Goal: Transaction & Acquisition: Book appointment/travel/reservation

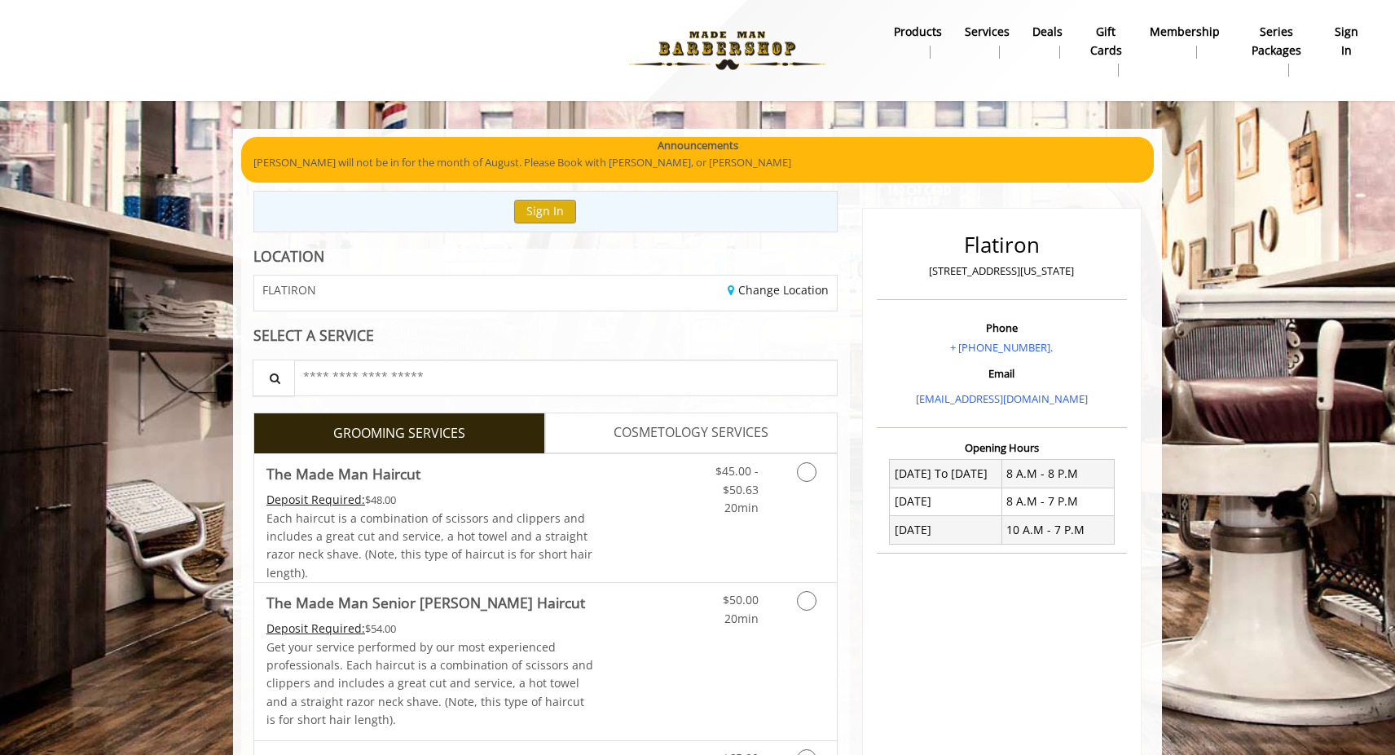
scroll to position [342, 0]
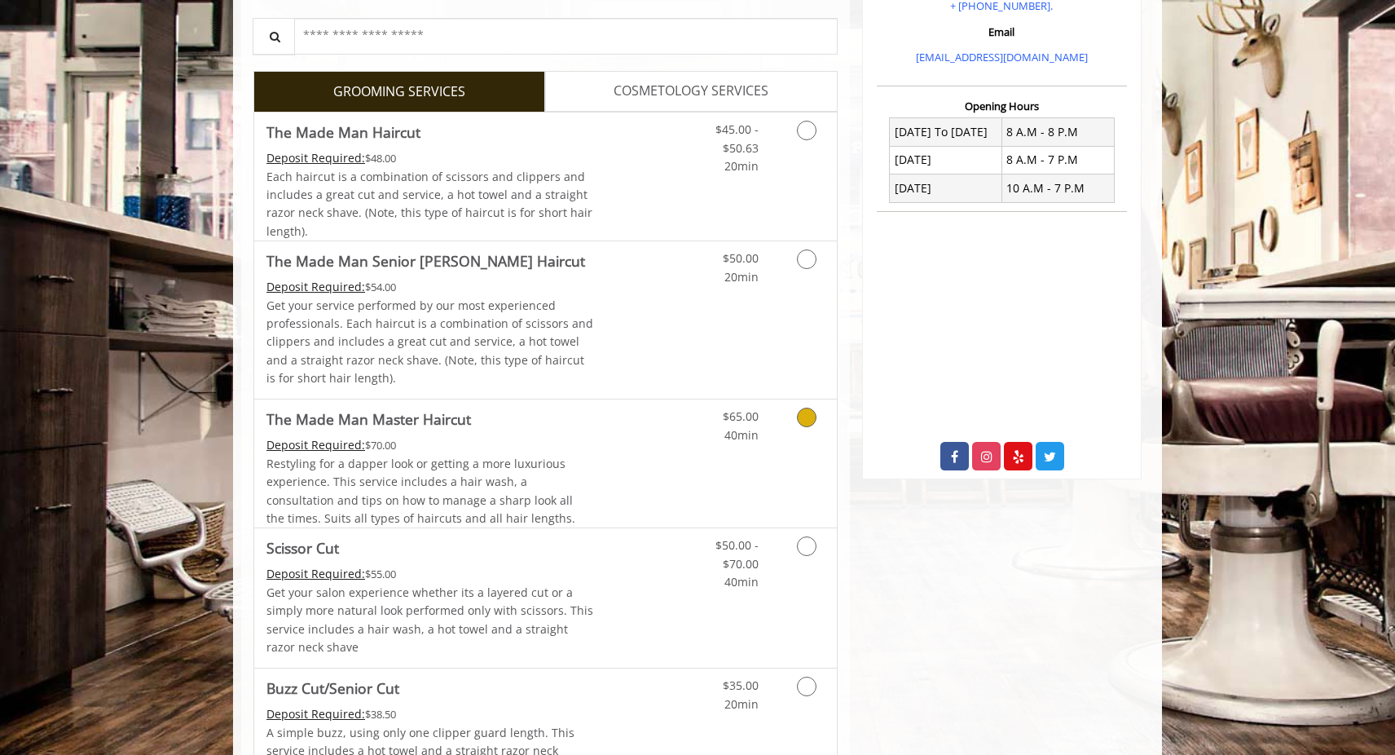
click at [658, 492] on link "Discounted Price" at bounding box center [642, 463] width 97 height 128
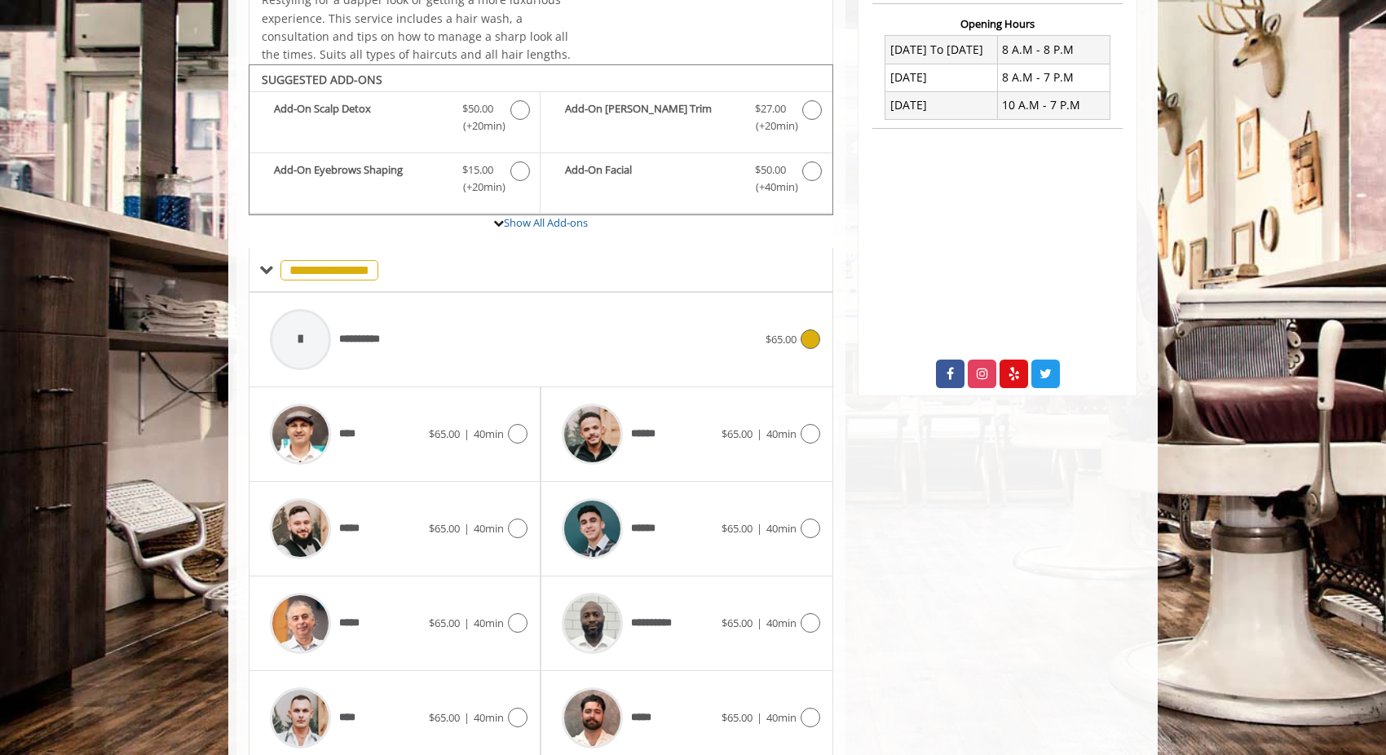
scroll to position [487, 0]
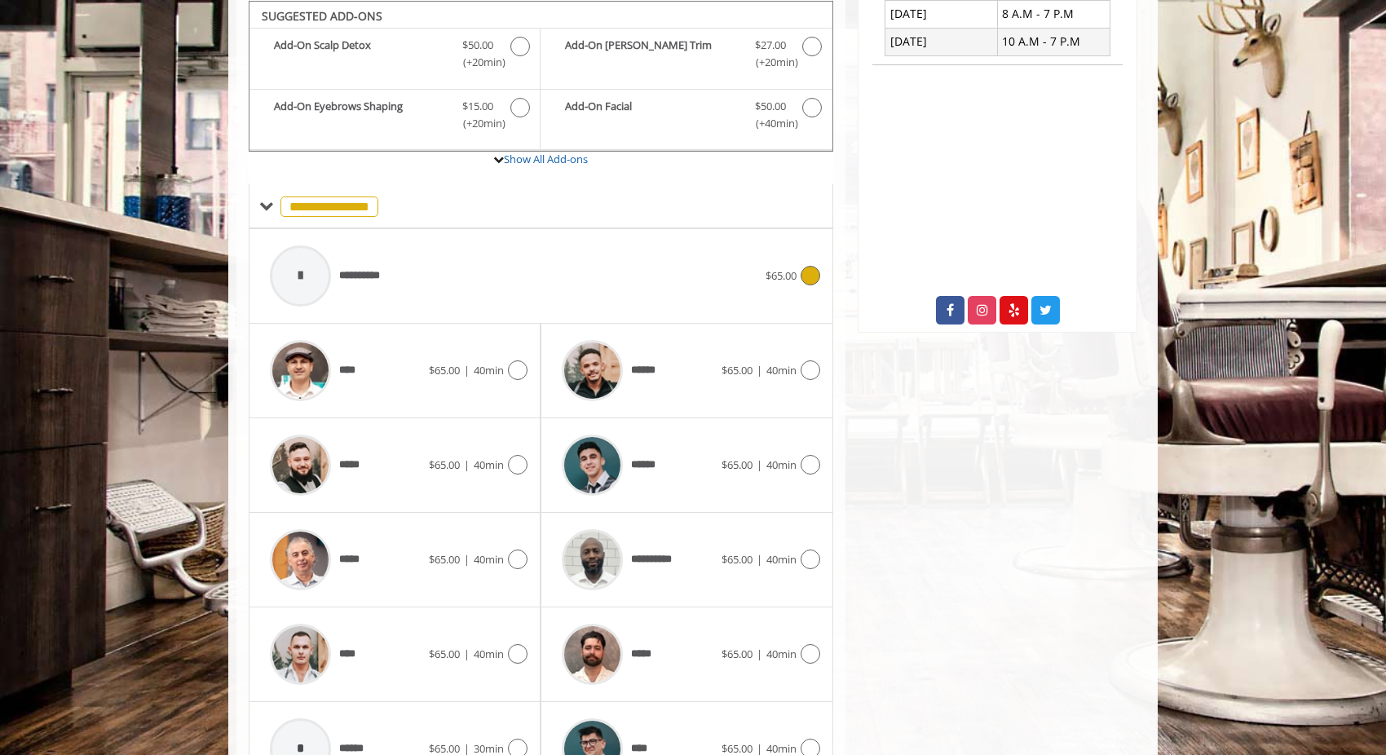
click at [438, 262] on div "**********" at bounding box center [514, 275] width 504 height 77
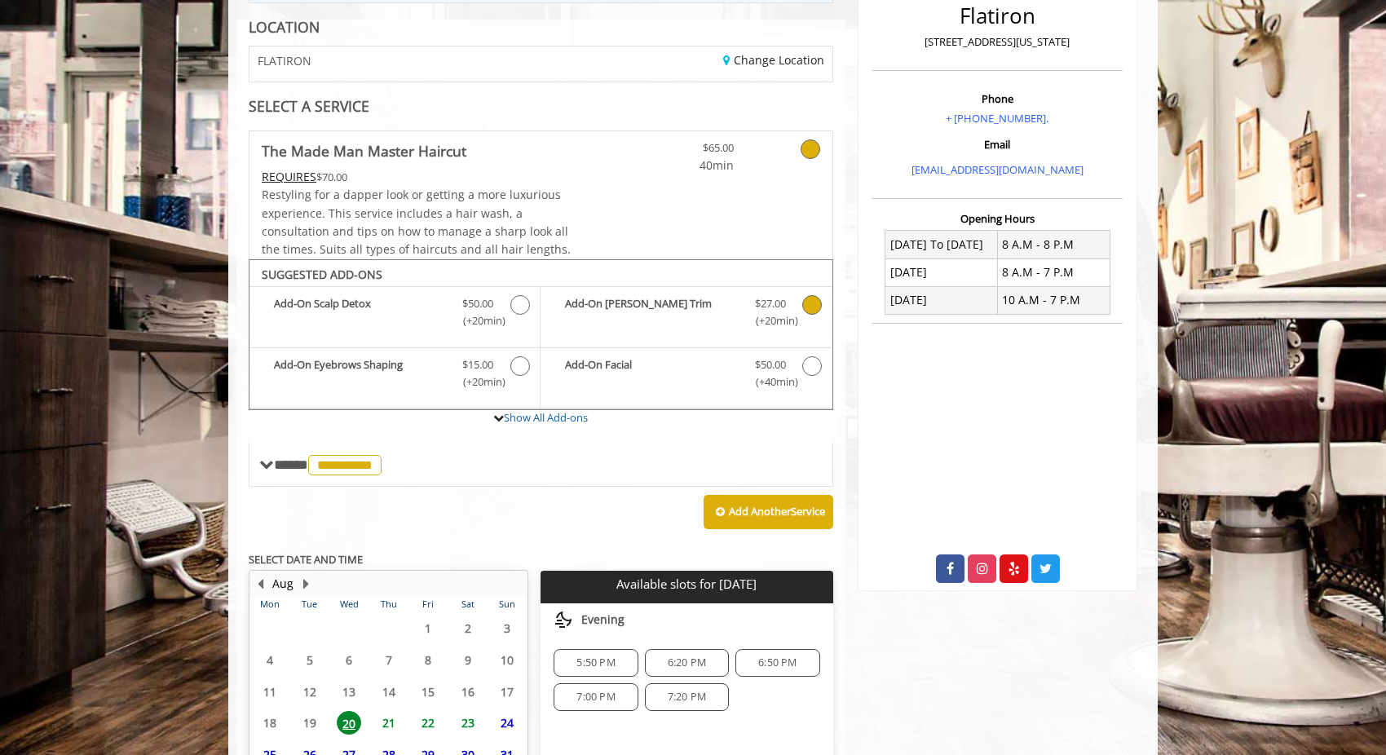
scroll to position [379, 0]
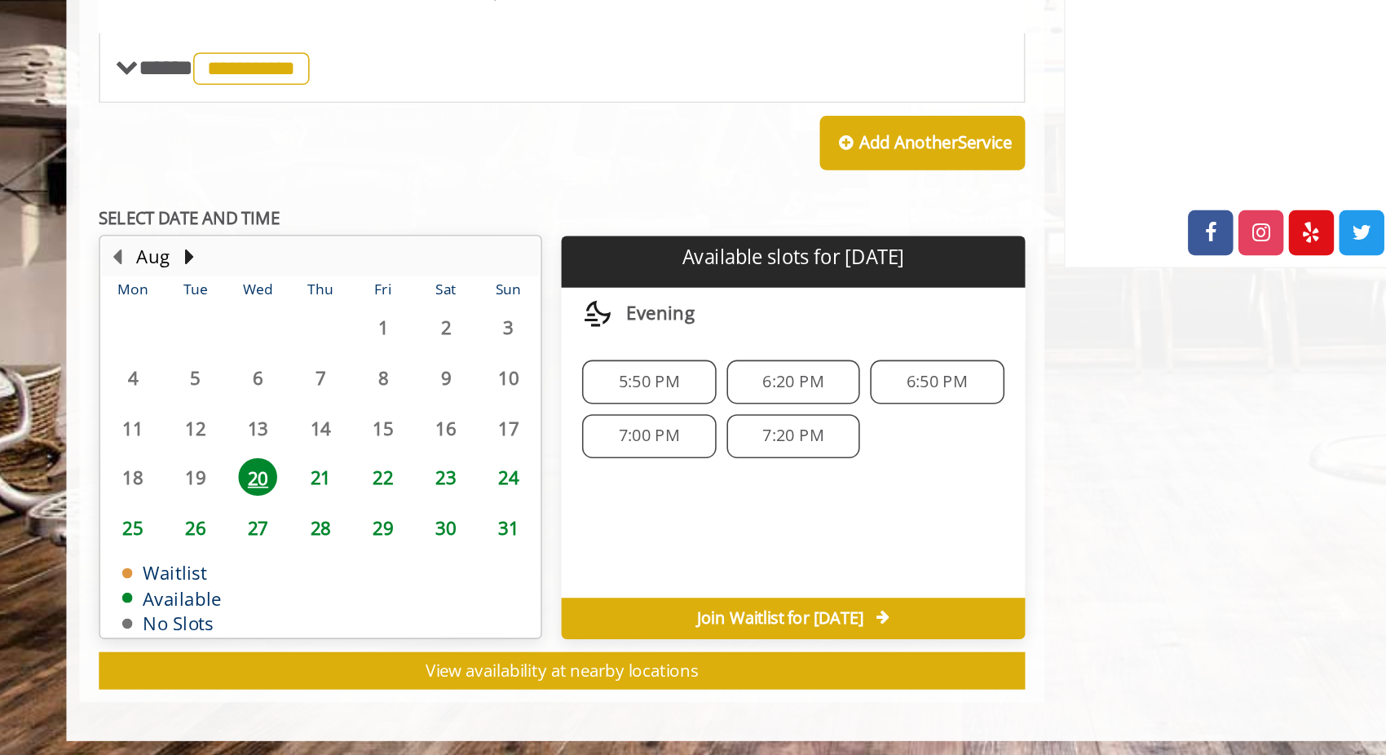
click at [584, 508] on span "5:50 PM" at bounding box center [595, 512] width 38 height 13
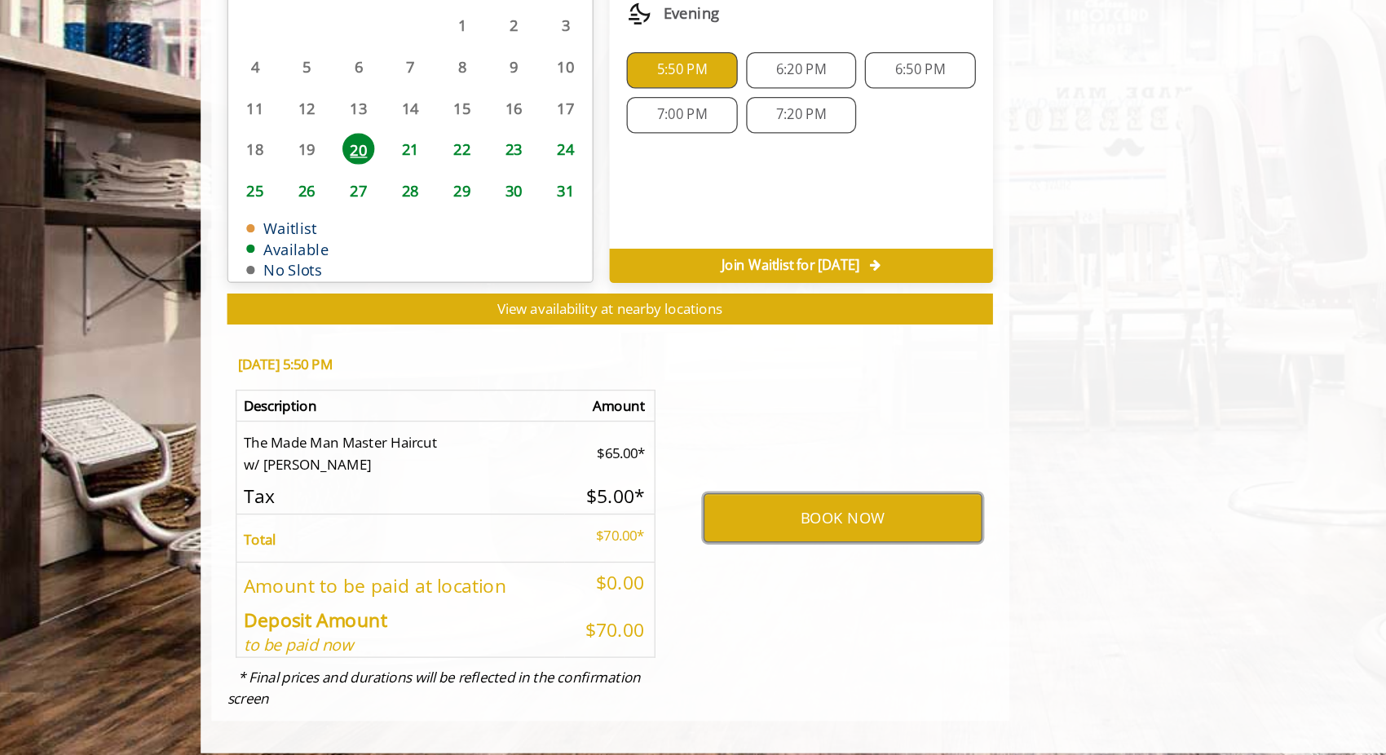
scroll to position [673, 0]
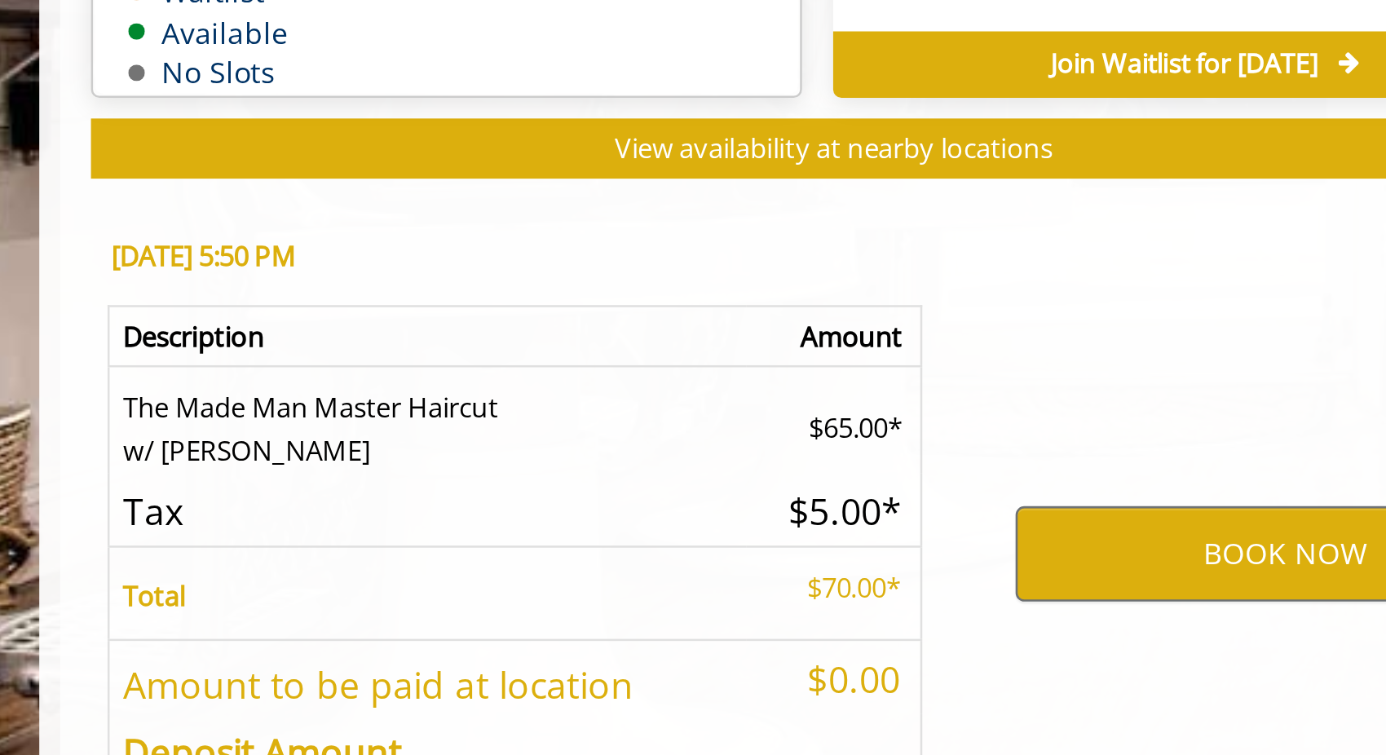
click at [345, 496] on td "The Made Man Master Haircut w/ Any Barber" at bounding box center [381, 507] width 251 height 42
drag, startPoint x: 345, startPoint y: 496, endPoint x: 385, endPoint y: 496, distance: 39.9
click at [385, 496] on td "The Made Man Master Haircut w/ Any Barber" at bounding box center [381, 507] width 251 height 42
drag, startPoint x: 385, startPoint y: 496, endPoint x: 347, endPoint y: 497, distance: 37.5
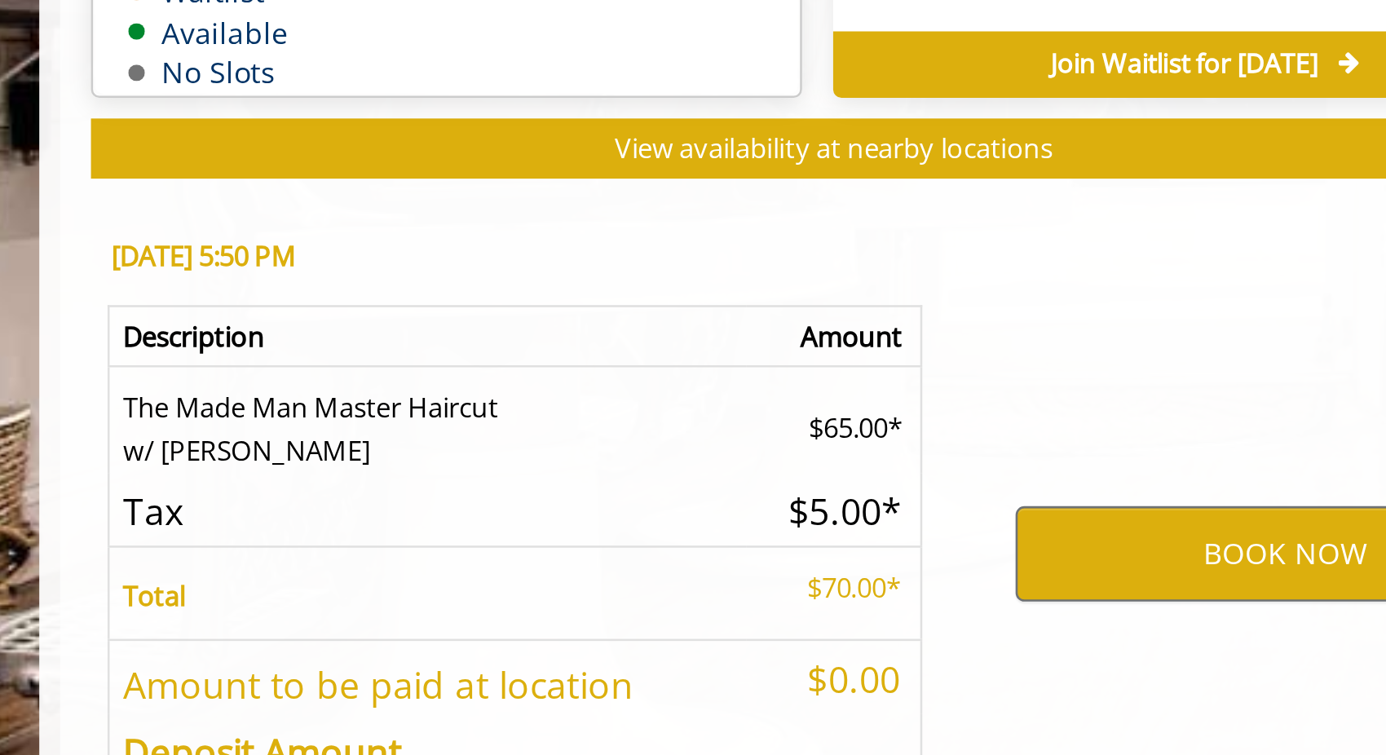
click at [347, 497] on td "The Made Man Master Haircut w/ Any Barber" at bounding box center [381, 507] width 251 height 42
drag, startPoint x: 347, startPoint y: 497, endPoint x: 384, endPoint y: 495, distance: 36.8
click at [384, 495] on td "The Made Man Master Haircut w/ Any Barber" at bounding box center [381, 507] width 251 height 42
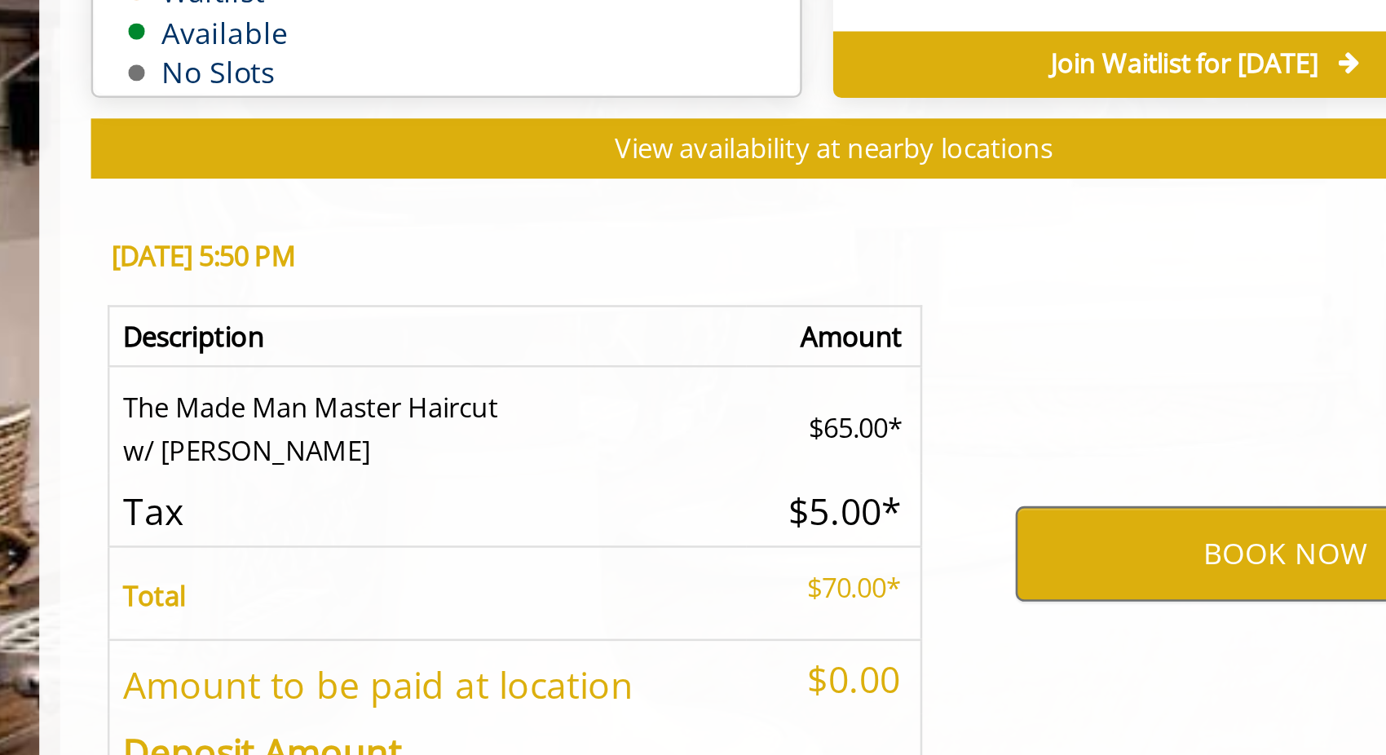
drag, startPoint x: 384, startPoint y: 495, endPoint x: 359, endPoint y: 496, distance: 25.3
click at [359, 496] on td "The Made Man Master Haircut w/ Any Barber" at bounding box center [381, 507] width 251 height 42
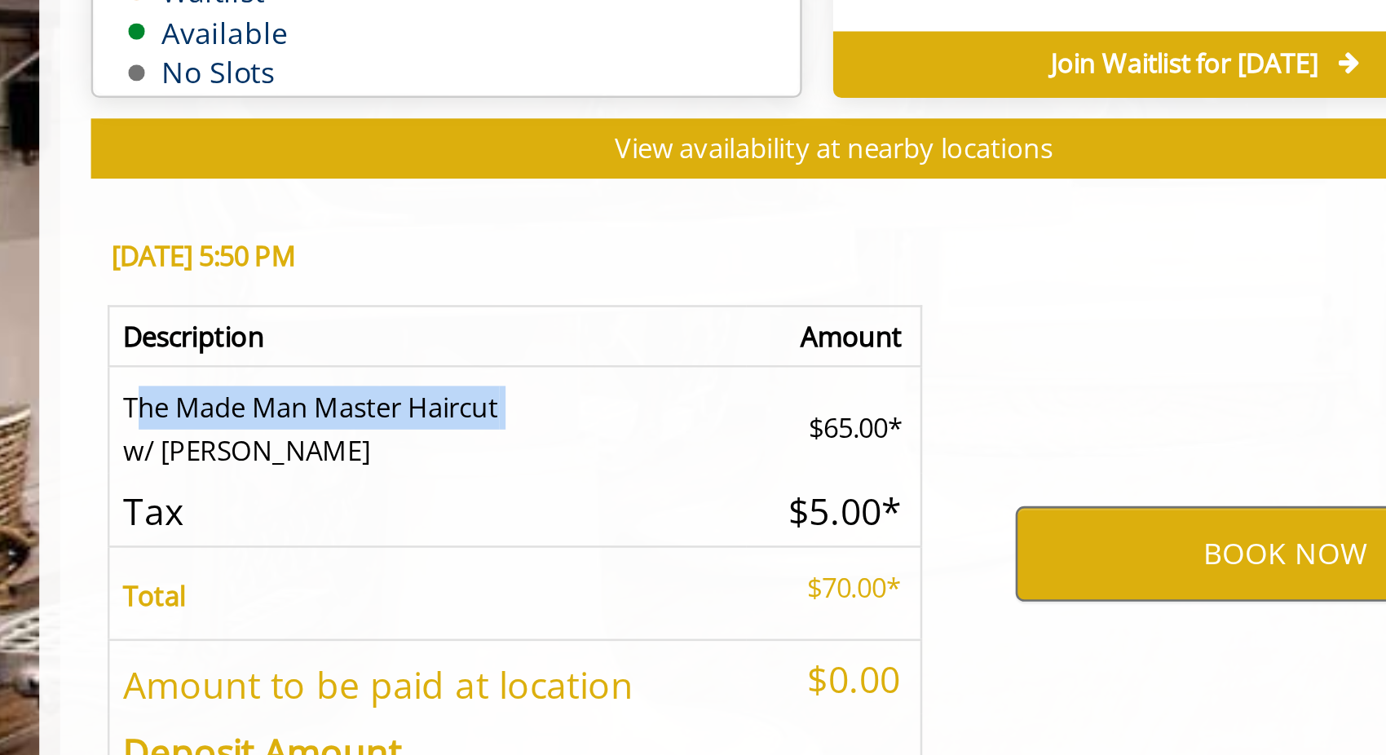
drag, startPoint x: 359, startPoint y: 496, endPoint x: 379, endPoint y: 496, distance: 20.4
click at [379, 496] on td "The Made Man Master Haircut w/ Any Barber" at bounding box center [381, 507] width 251 height 42
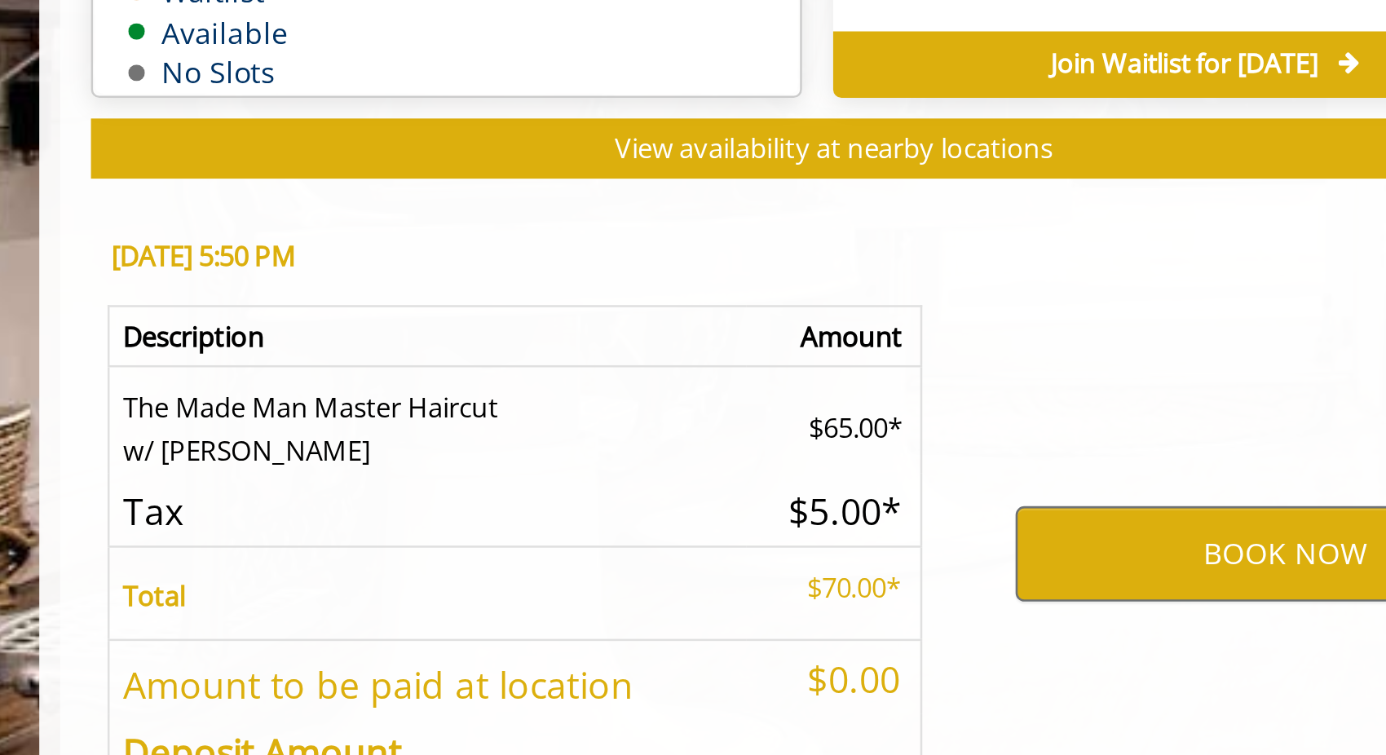
drag, startPoint x: 379, startPoint y: 496, endPoint x: 368, endPoint y: 496, distance: 10.6
click at [368, 496] on td "The Made Man Master Haircut w/ Any Barber" at bounding box center [381, 507] width 251 height 42
drag, startPoint x: 368, startPoint y: 496, endPoint x: 380, endPoint y: 496, distance: 11.4
click at [378, 496] on td "The Made Man Master Haircut w/ Any Barber" at bounding box center [381, 507] width 251 height 42
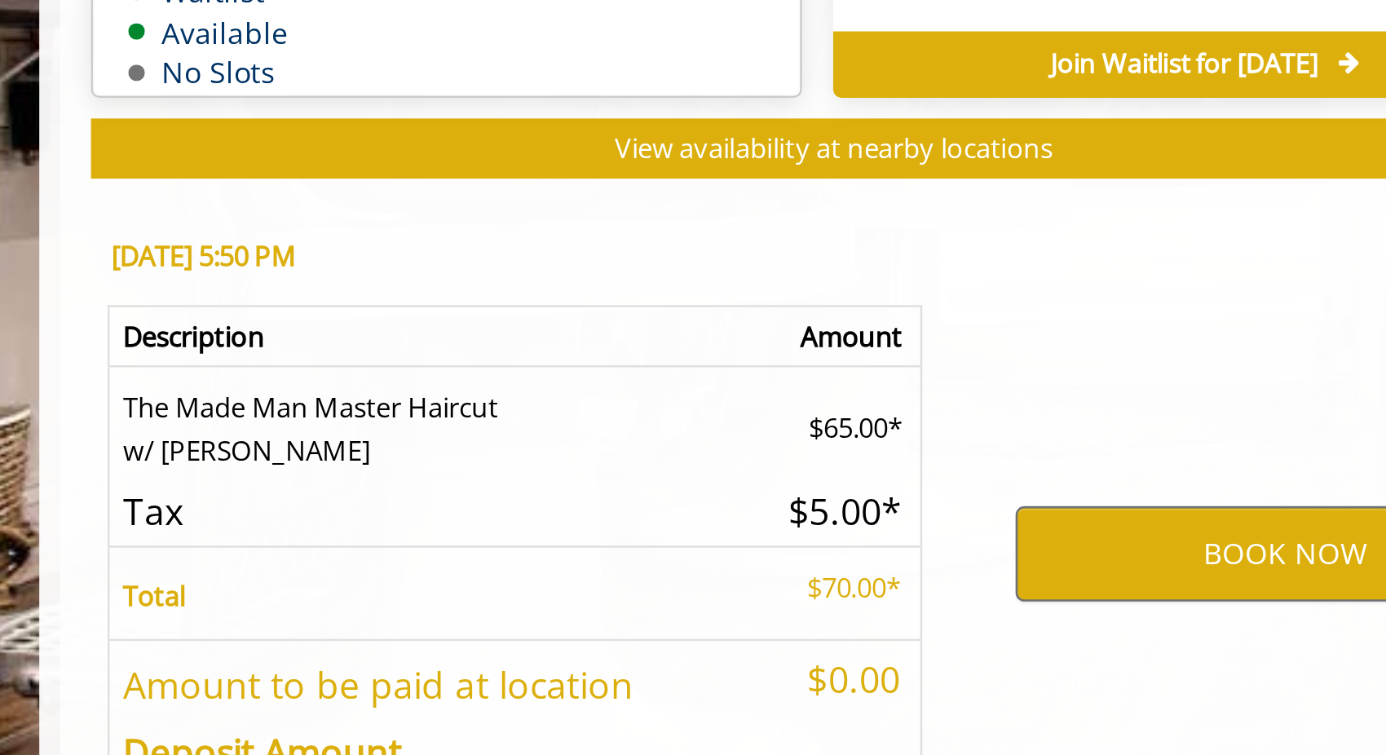
click at [381, 496] on td "The Made Man Master Haircut w/ Any Barber" at bounding box center [381, 507] width 251 height 42
click at [373, 496] on td "The Made Man Master Haircut w/ Any Barber" at bounding box center [381, 507] width 251 height 42
click at [365, 496] on td "The Made Man Master Haircut w/ Any Barber" at bounding box center [381, 507] width 251 height 42
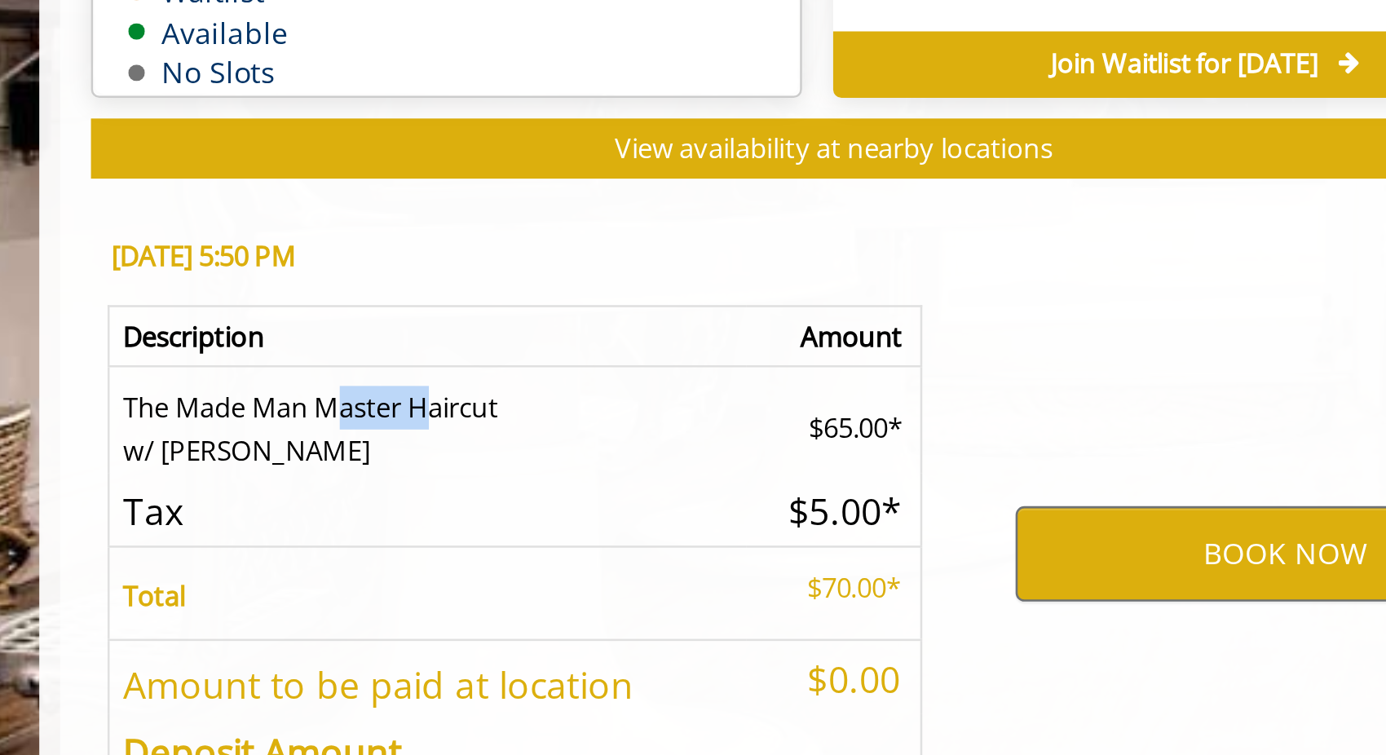
drag, startPoint x: 365, startPoint y: 496, endPoint x: 389, endPoint y: 497, distance: 23.7
click at [389, 497] on td "The Made Man Master Haircut w/ Any Barber" at bounding box center [381, 507] width 251 height 42
drag, startPoint x: 389, startPoint y: 497, endPoint x: 372, endPoint y: 497, distance: 17.1
click at [372, 497] on td "The Made Man Master Haircut w/ Any Barber" at bounding box center [381, 507] width 251 height 42
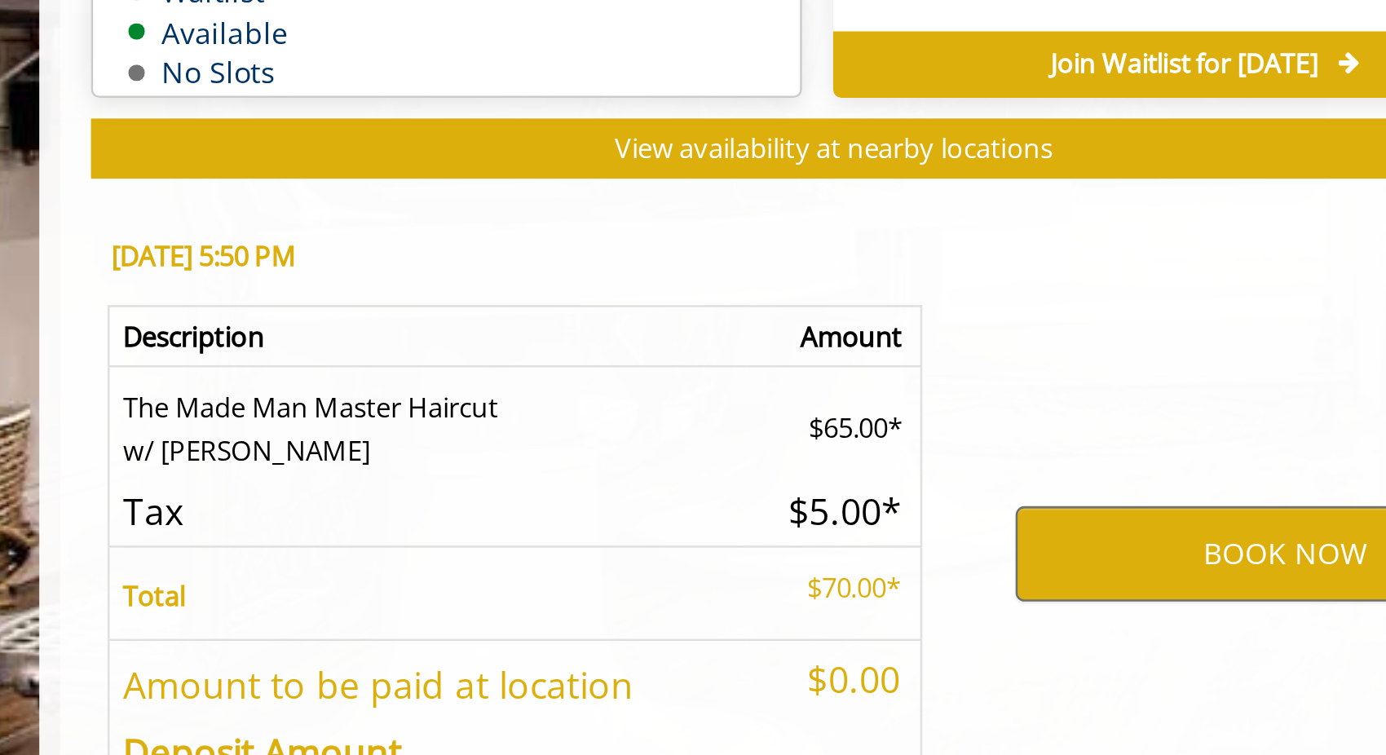
click at [364, 496] on td "The Made Man Master Haircut w/ Any Barber" at bounding box center [381, 507] width 251 height 42
drag, startPoint x: 364, startPoint y: 496, endPoint x: 389, endPoint y: 496, distance: 24.5
click at [389, 496] on td "The Made Man Master Haircut w/ Any Barber" at bounding box center [381, 507] width 251 height 42
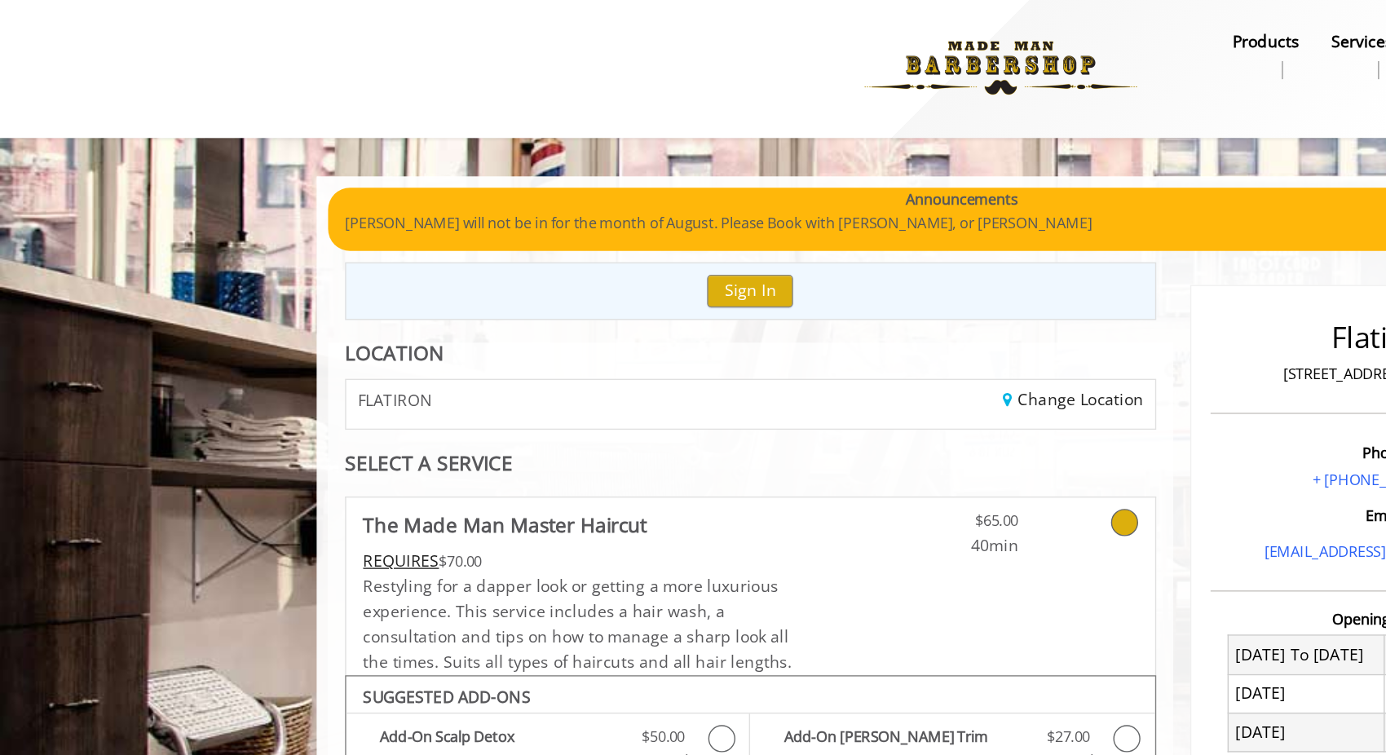
scroll to position [0, 0]
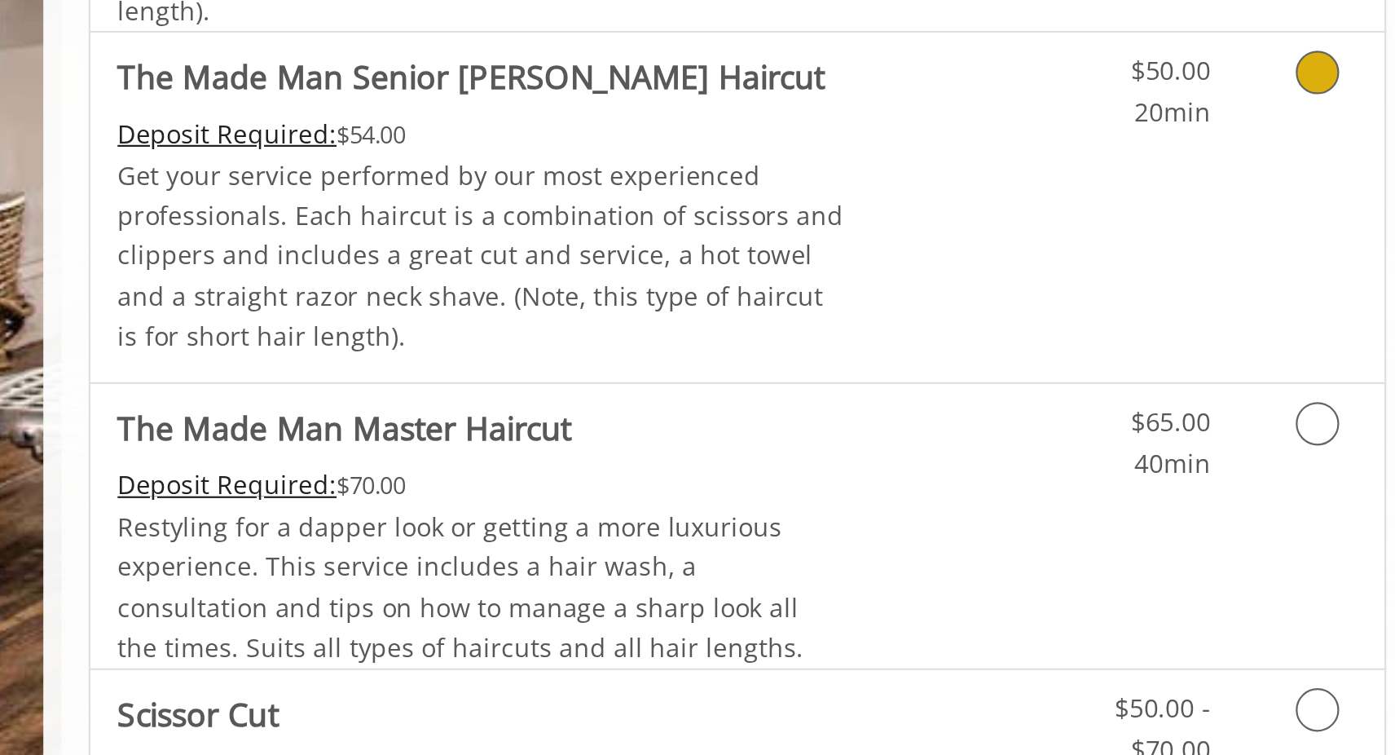
scroll to position [157, 0]
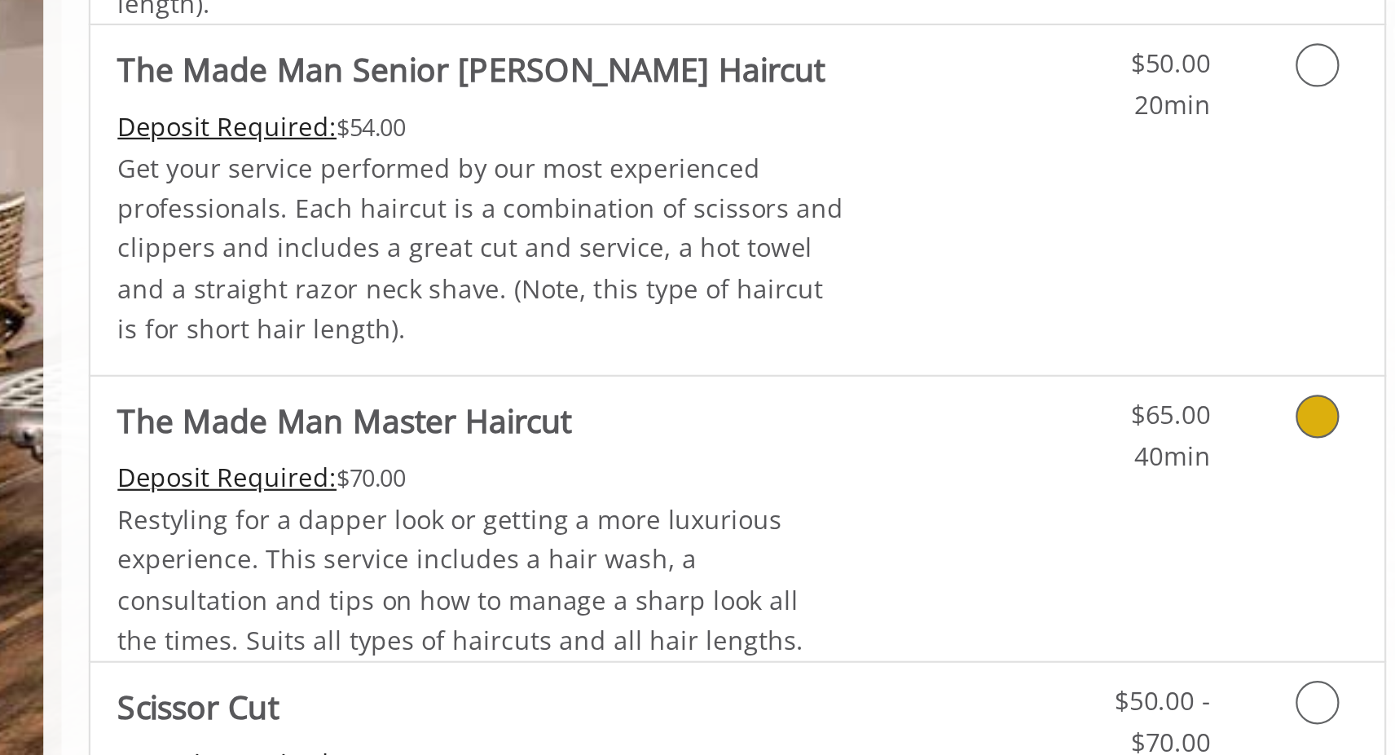
click at [537, 641] on span "Restyling for a dapper look or getting a more luxurious experience. This servic…" at bounding box center [421, 676] width 309 height 70
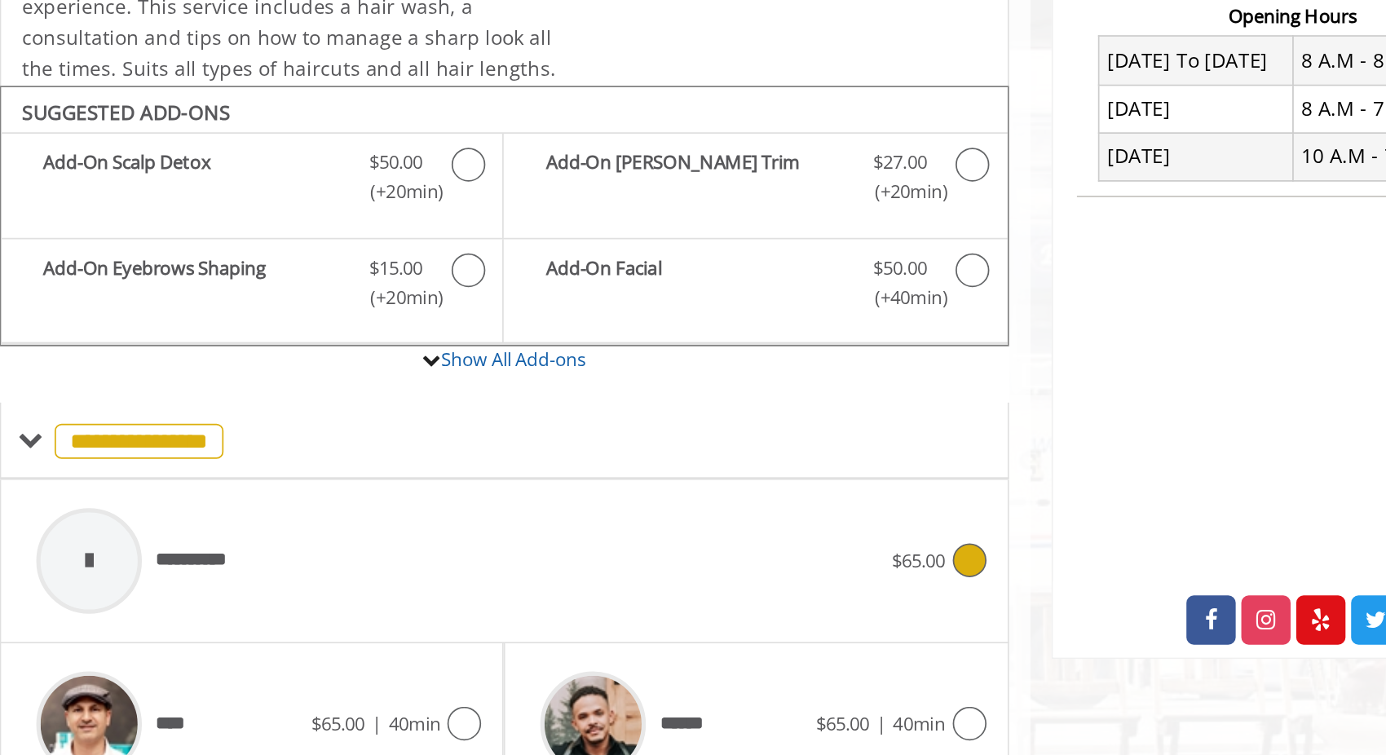
scroll to position [399, 0]
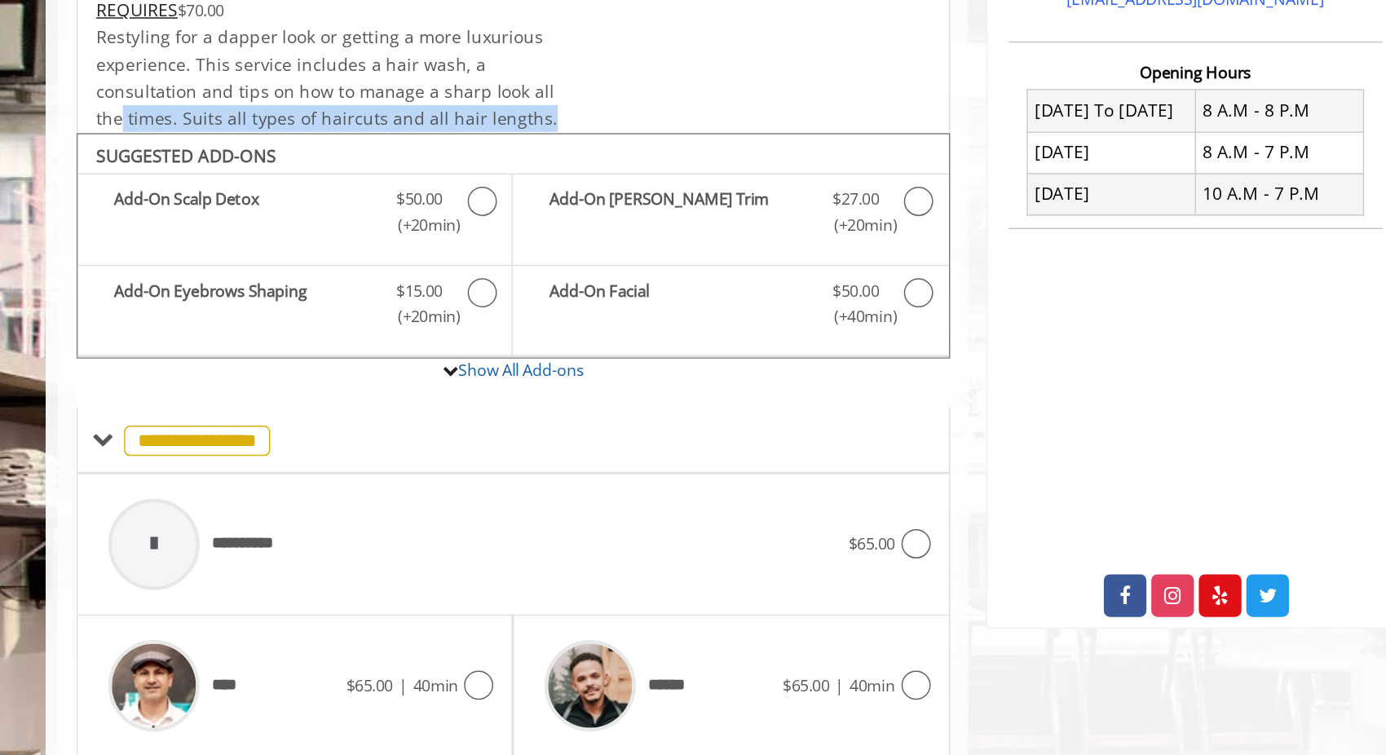
drag, startPoint x: 527, startPoint y: 83, endPoint x: 511, endPoint y: 60, distance: 28.7
click at [511, 60] on div "Restyling for a dapper look or getting a more luxurious experience. This servic…" at bounding box center [426, 51] width 328 height 73
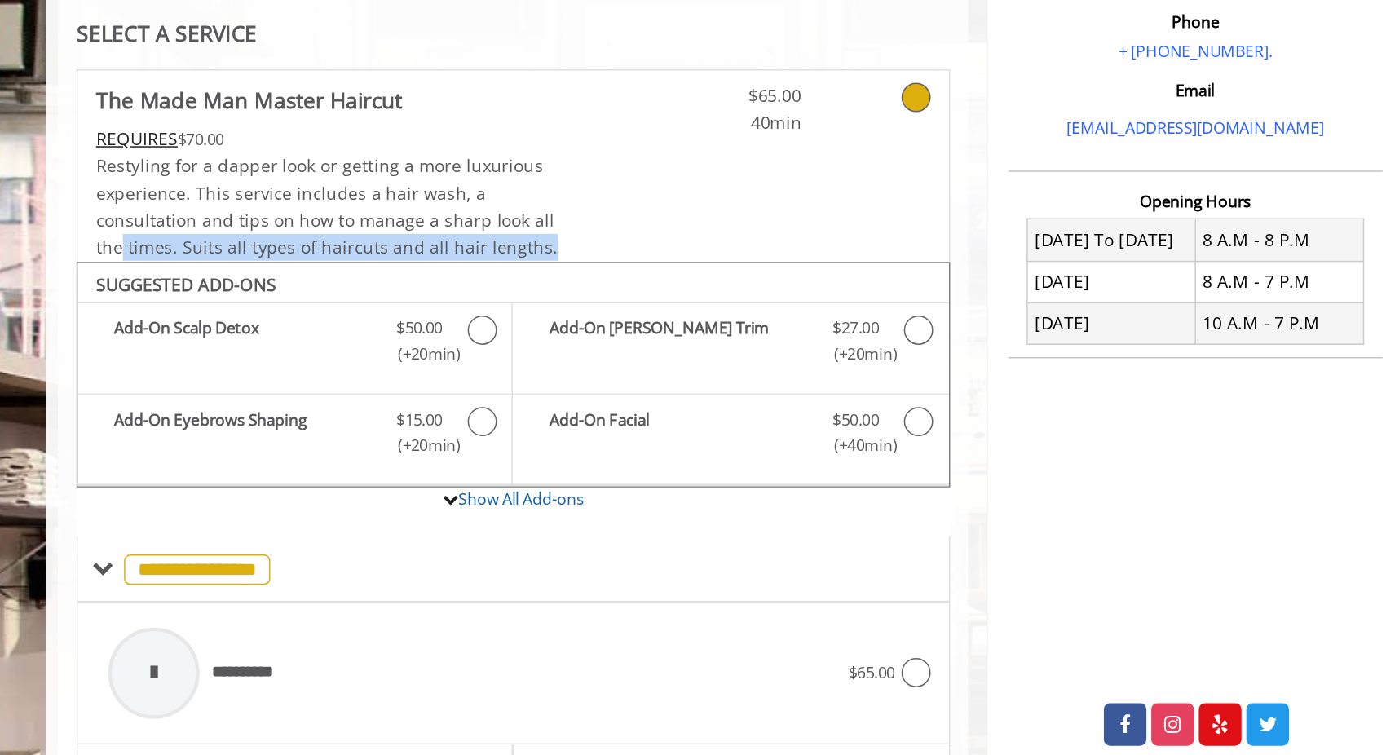
scroll to position [149, 0]
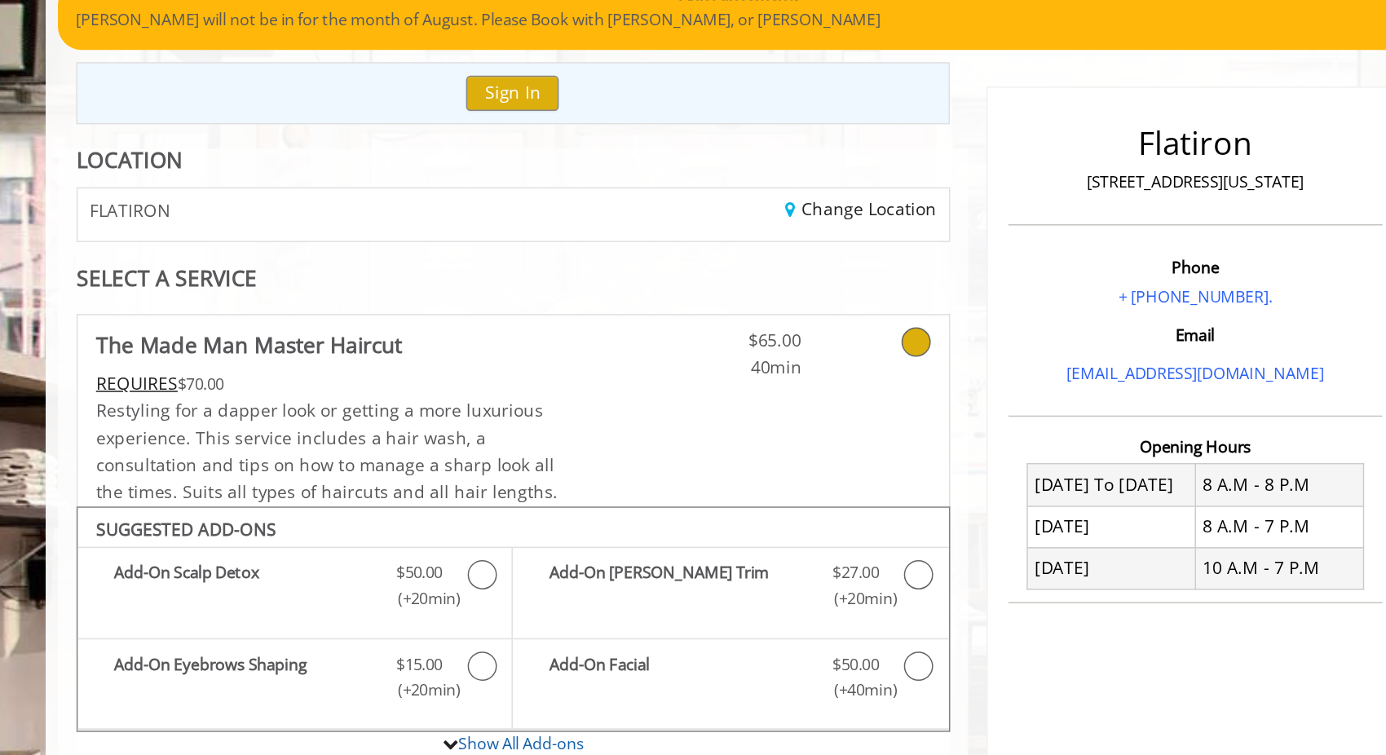
click at [542, 173] on div "**********" at bounding box center [540, 625] width 609 height 1052
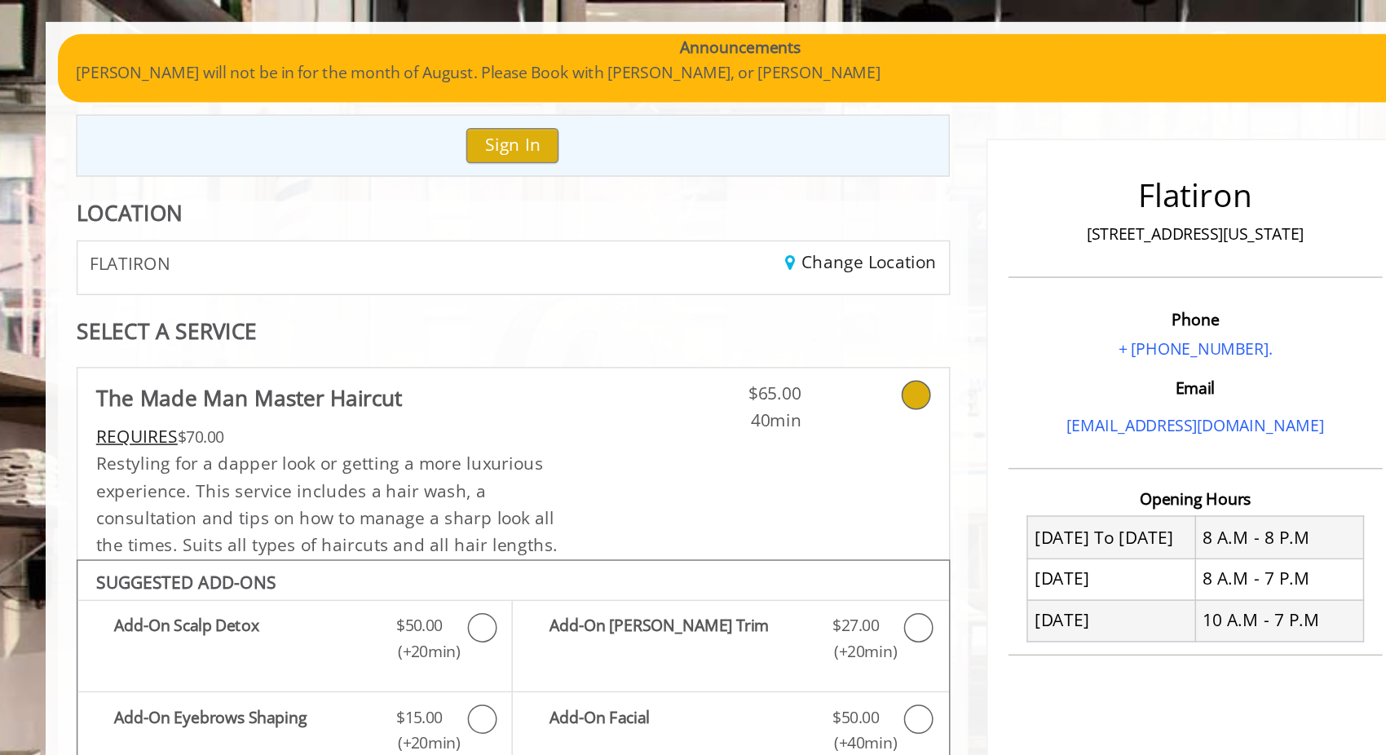
scroll to position [81, 0]
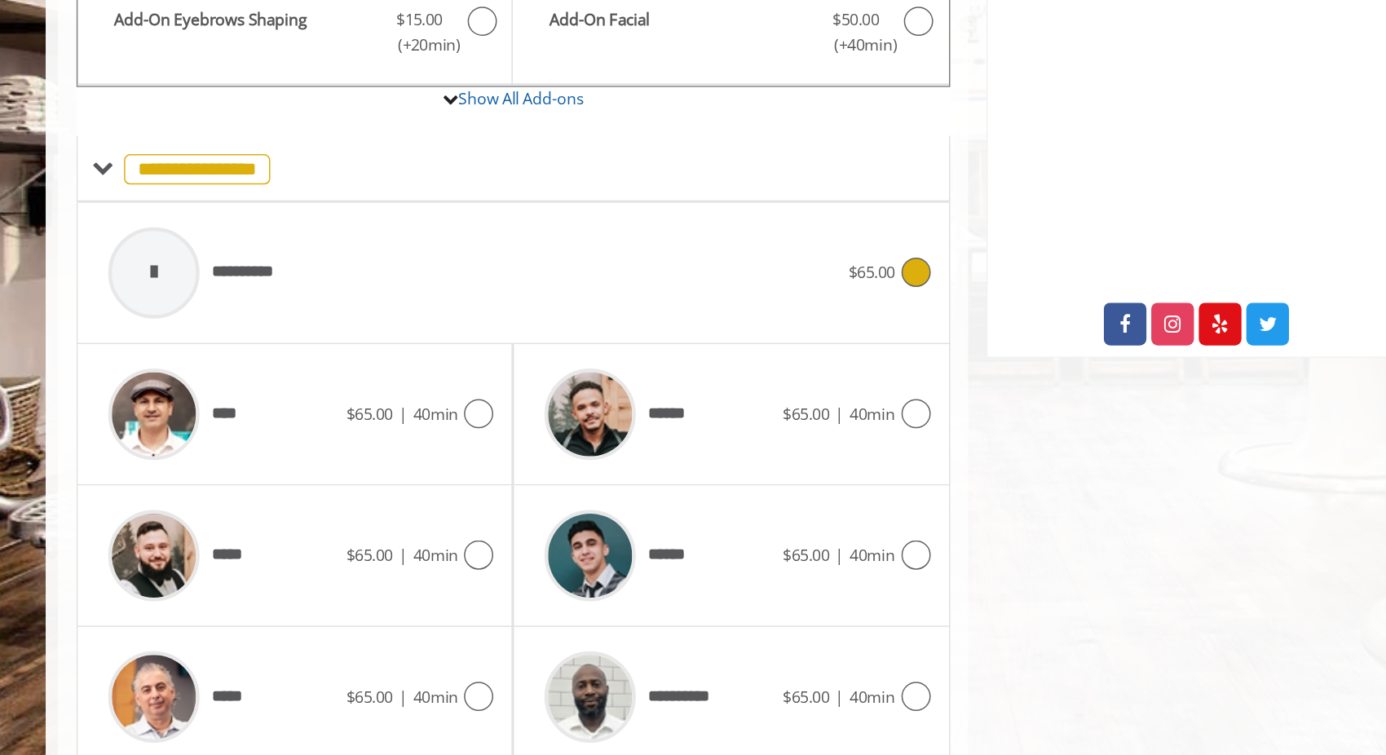
click at [533, 444] on div "**********" at bounding box center [514, 432] width 504 height 77
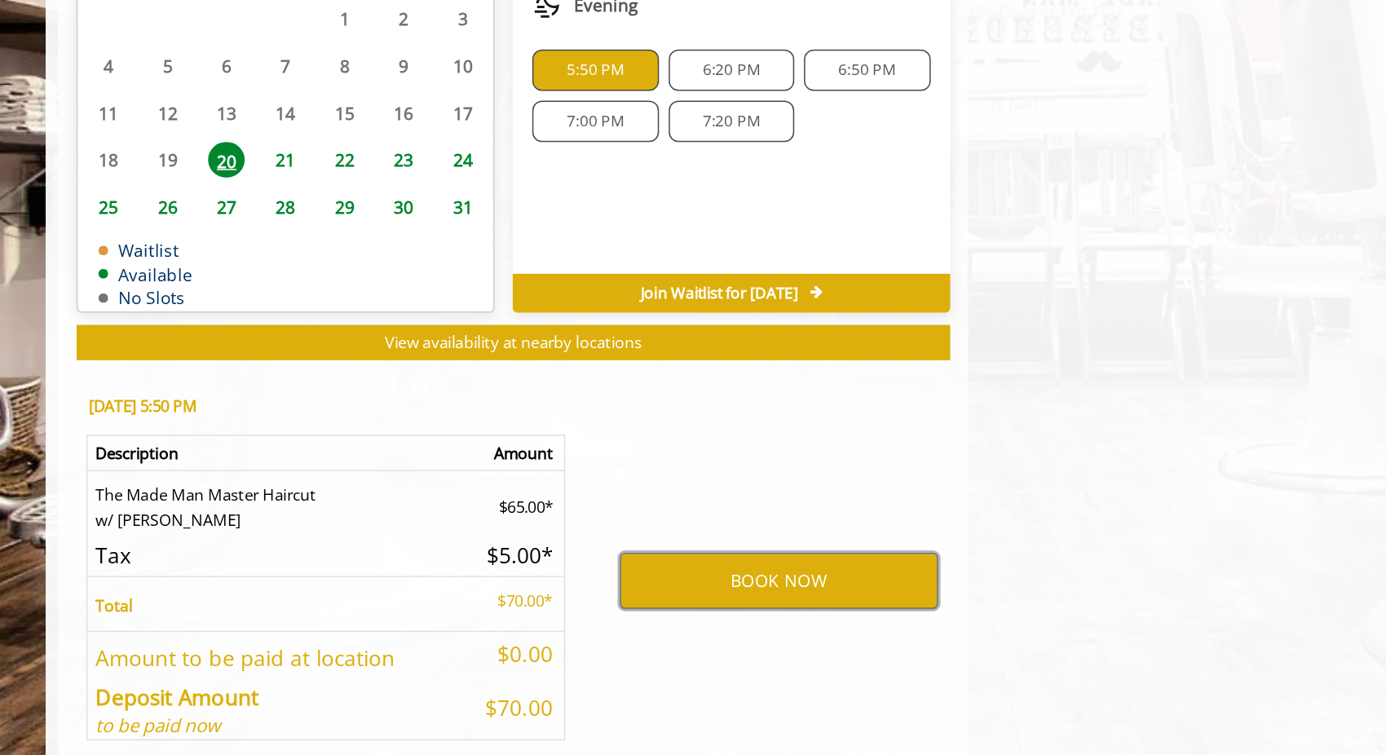
scroll to position [673, 0]
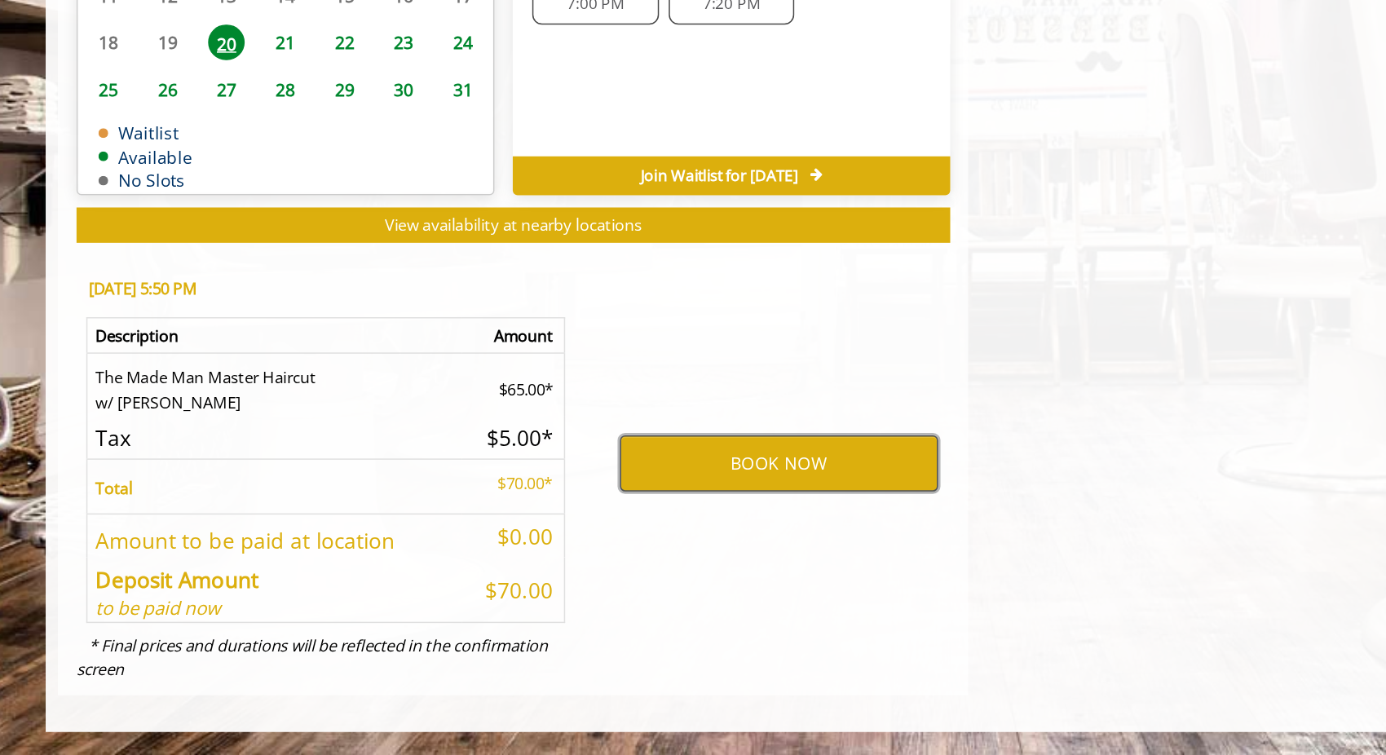
click at [657, 570] on button "BOOK NOW" at bounding box center [718, 559] width 213 height 37
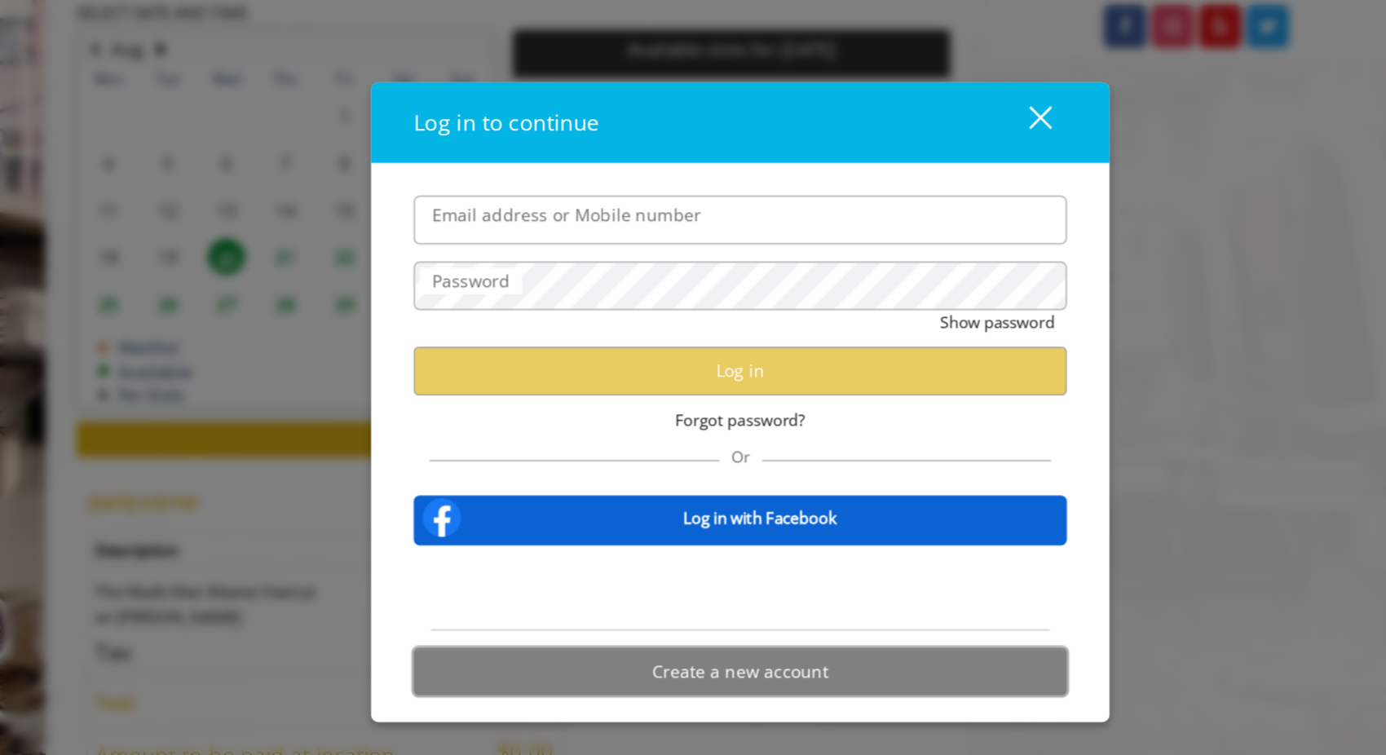
click at [721, 555] on button "Create a new account" at bounding box center [692, 556] width 437 height 32
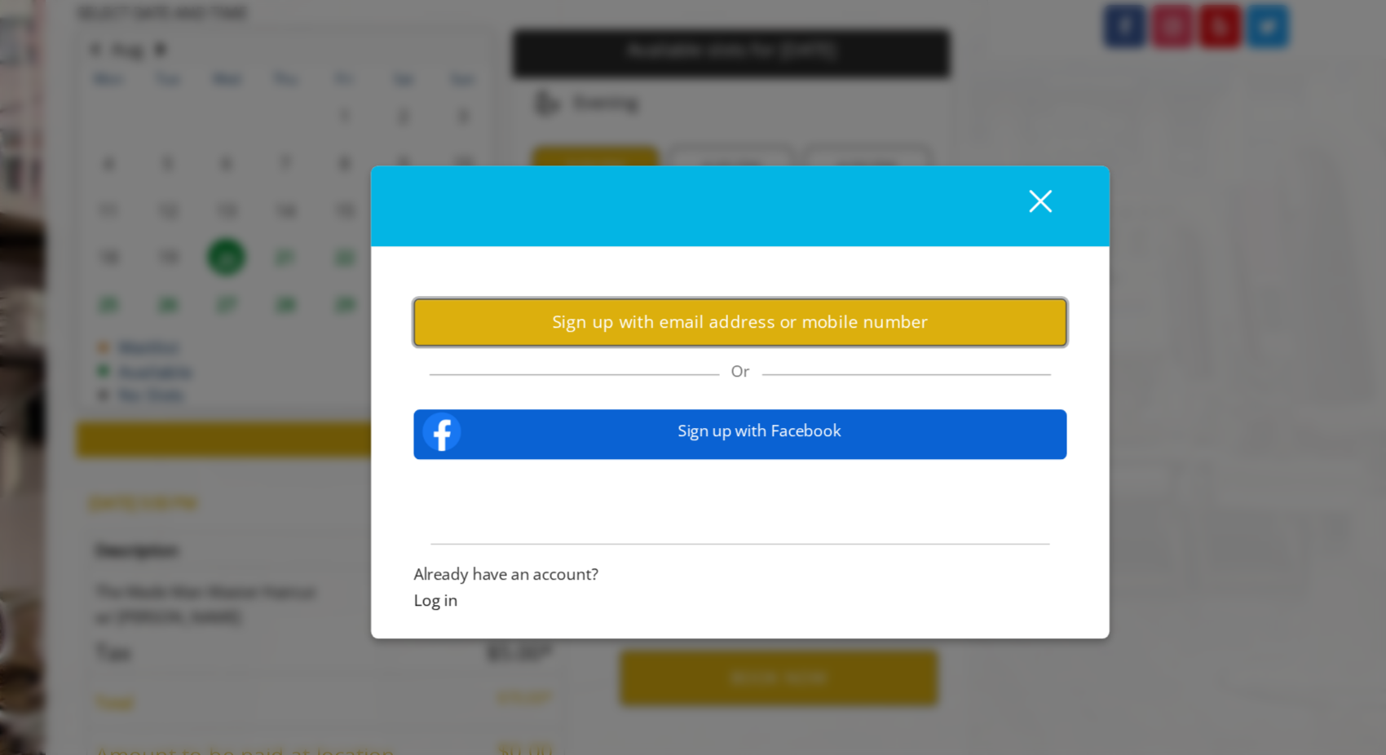
click at [618, 336] on button "Sign up with email address or mobile number" at bounding box center [692, 322] width 437 height 32
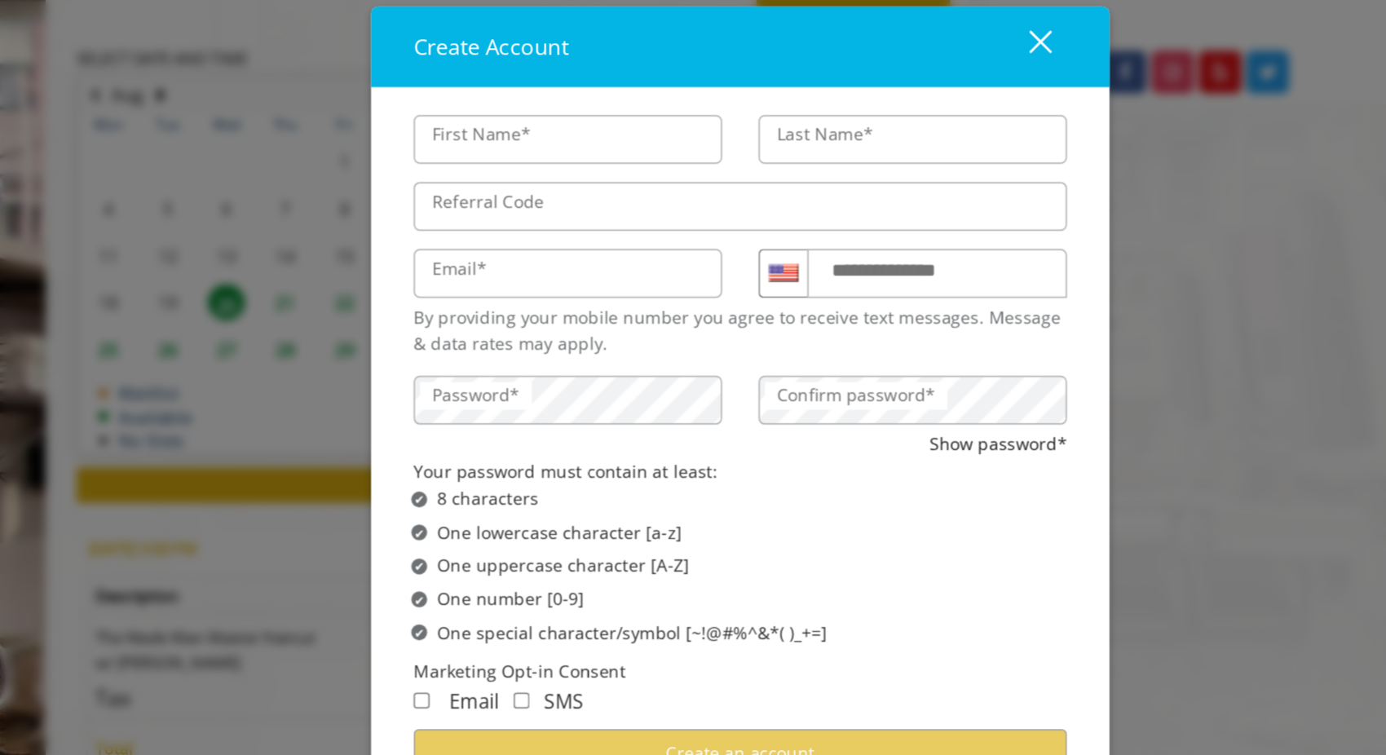
type input "*****"
click at [765, 164] on label "Last Name*" at bounding box center [749, 166] width 81 height 18
click at [765, 164] on input "Last Name*" at bounding box center [808, 168] width 206 height 33
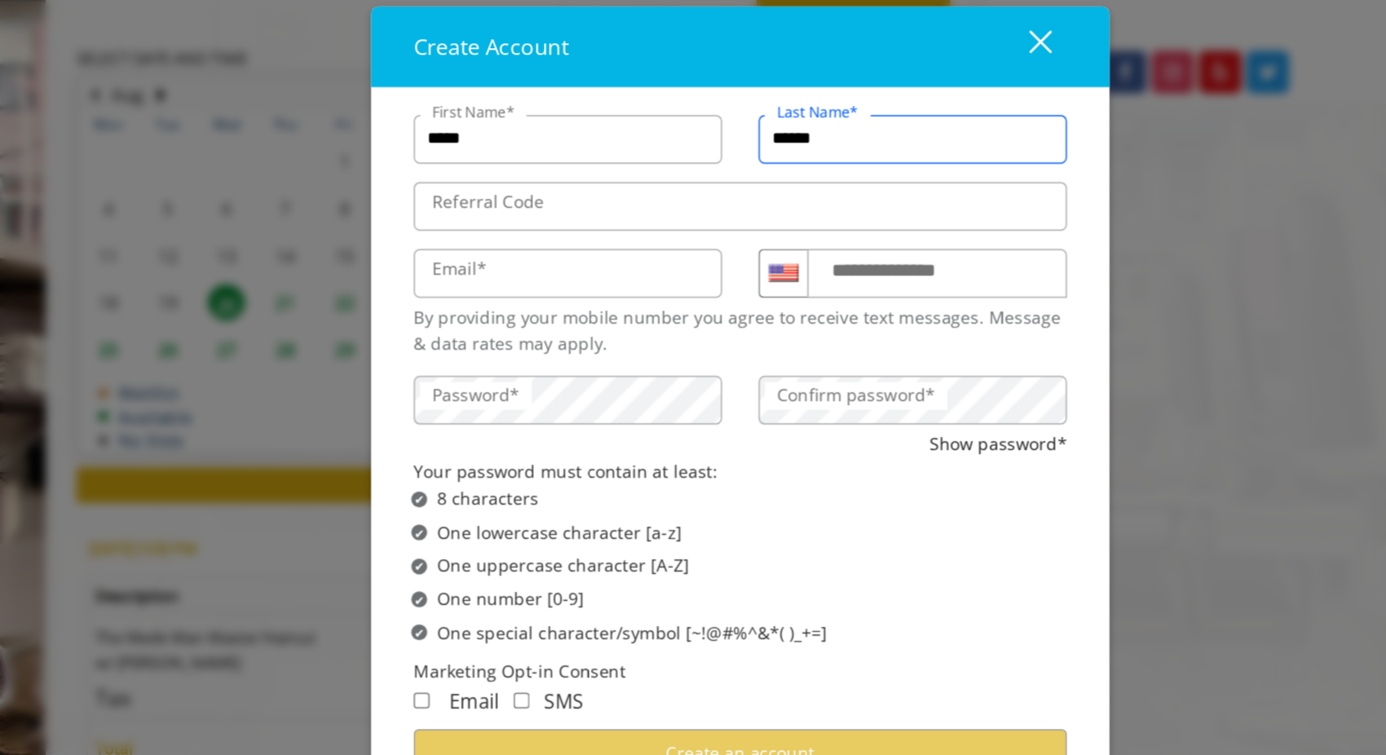
type input "******"
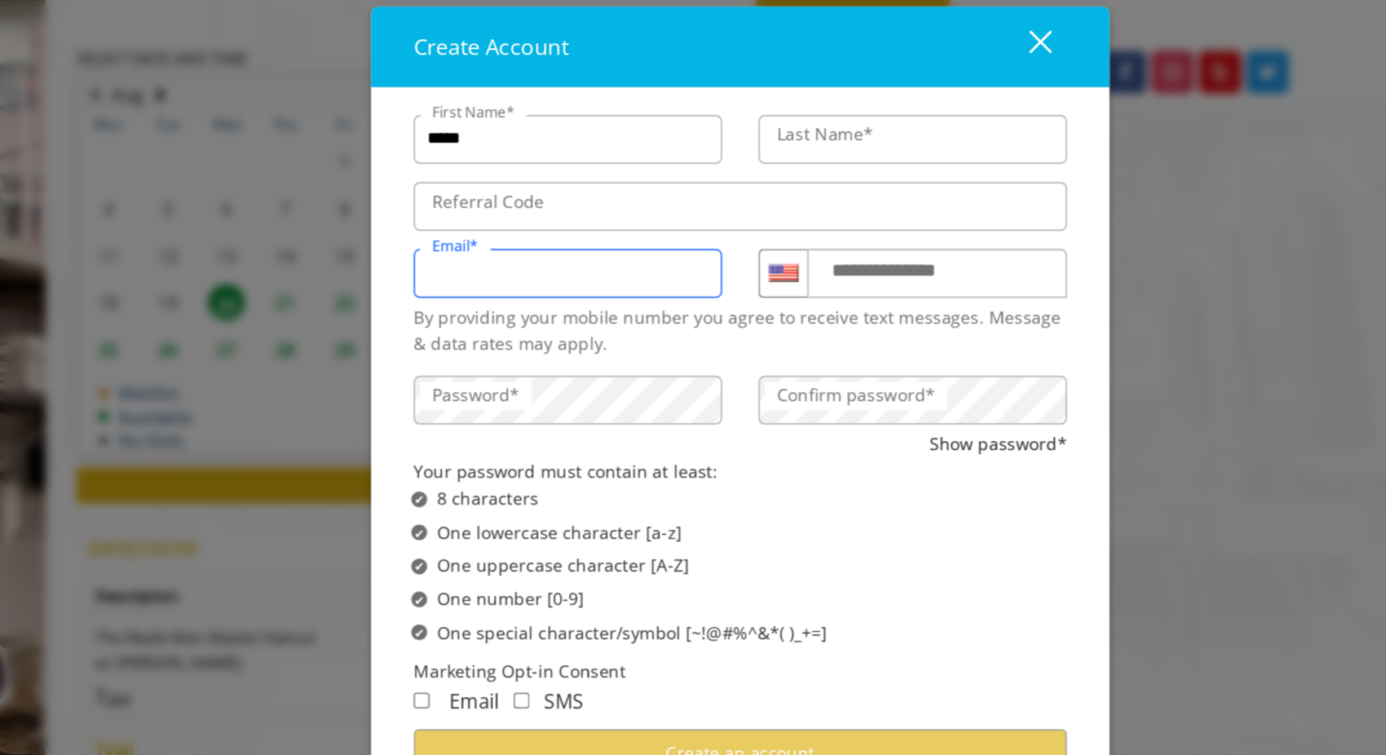
click at [587, 271] on input "Email*" at bounding box center [577, 258] width 206 height 33
type input "**********"
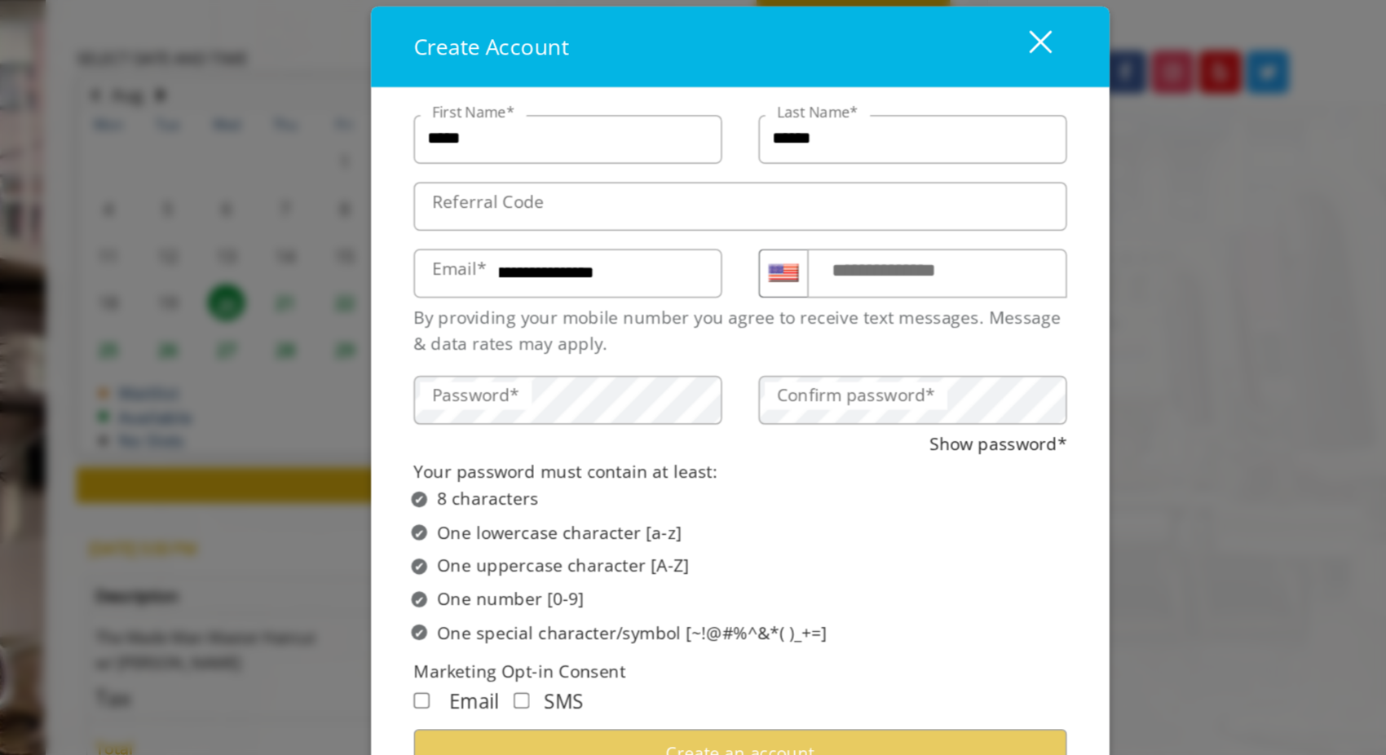
click at [774, 258] on label "**********" at bounding box center [804, 256] width 117 height 21
click at [774, 258] on input "**********" at bounding box center [825, 258] width 174 height 33
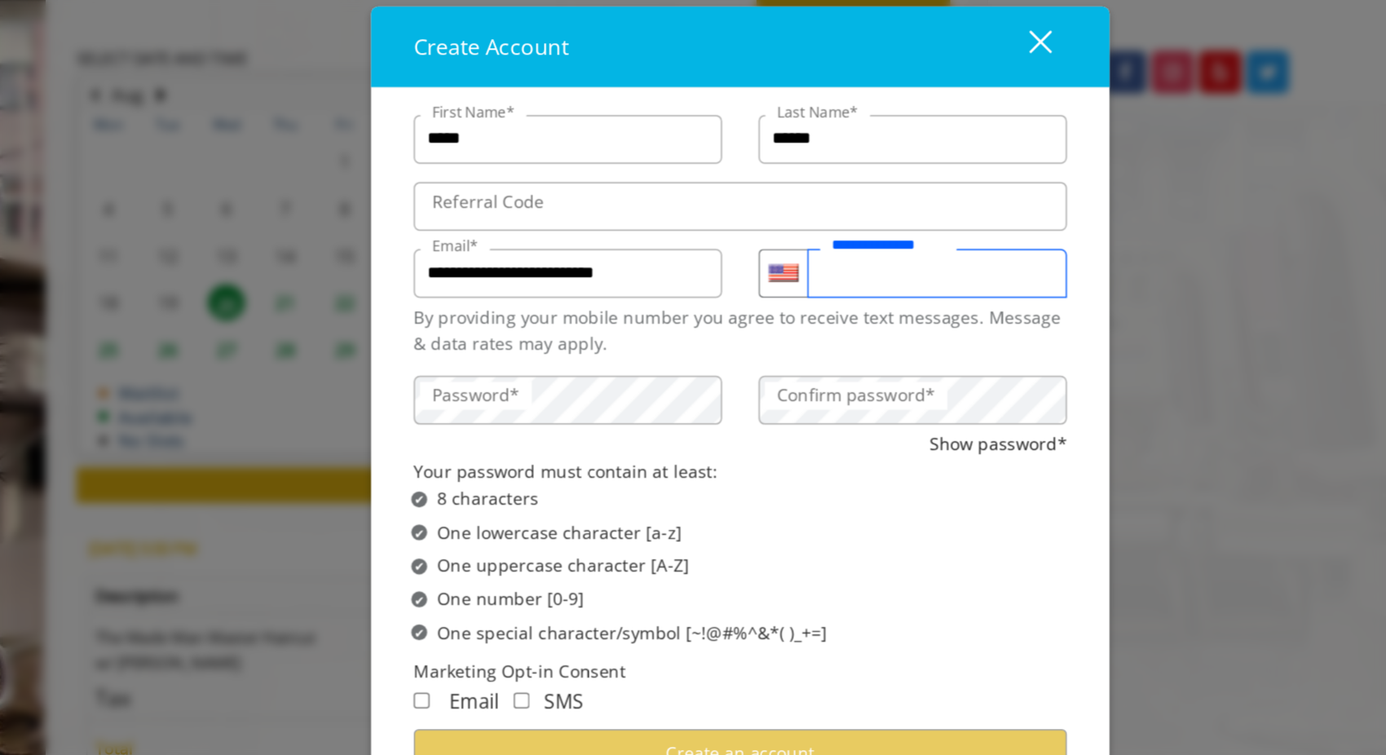
type input "**********"
click at [791, 341] on label "Confirm password*" at bounding box center [770, 341] width 122 height 18
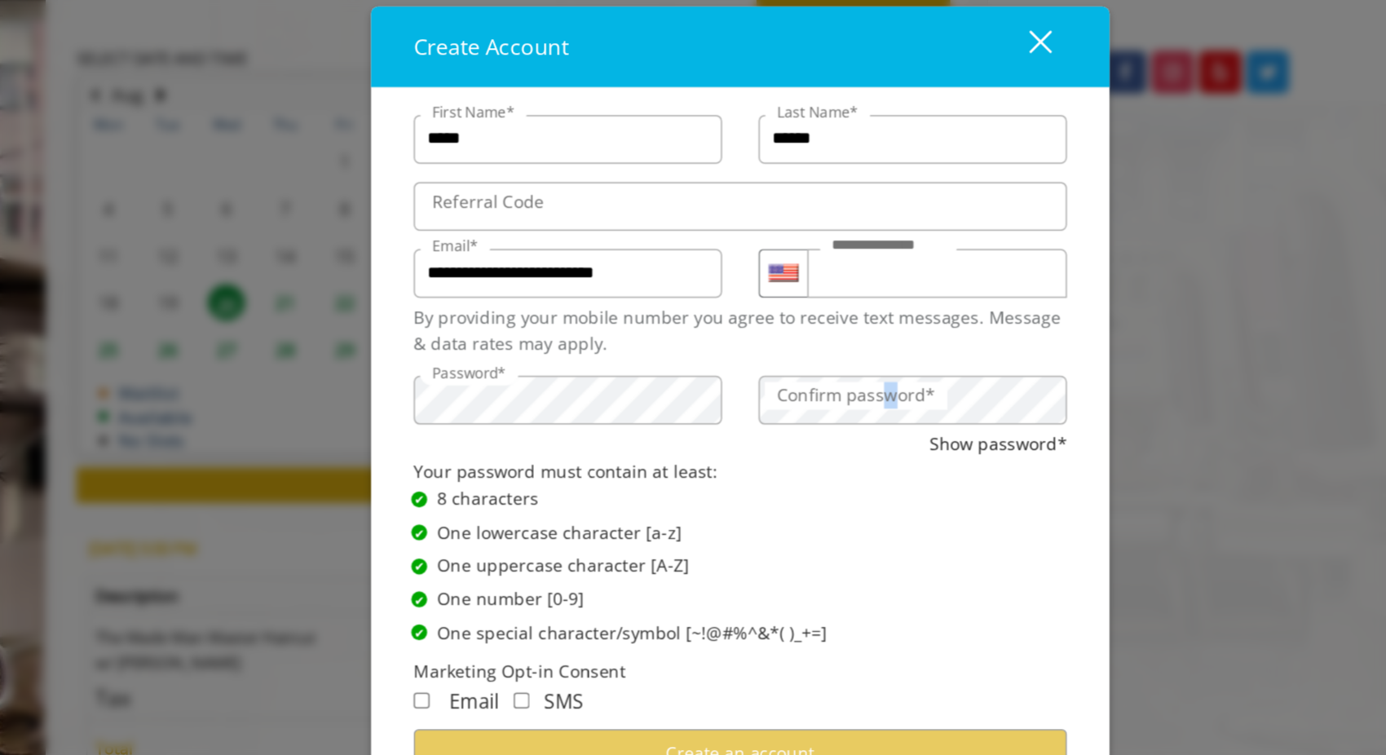
click at [791, 341] on label "Confirm password*" at bounding box center [770, 341] width 122 height 18
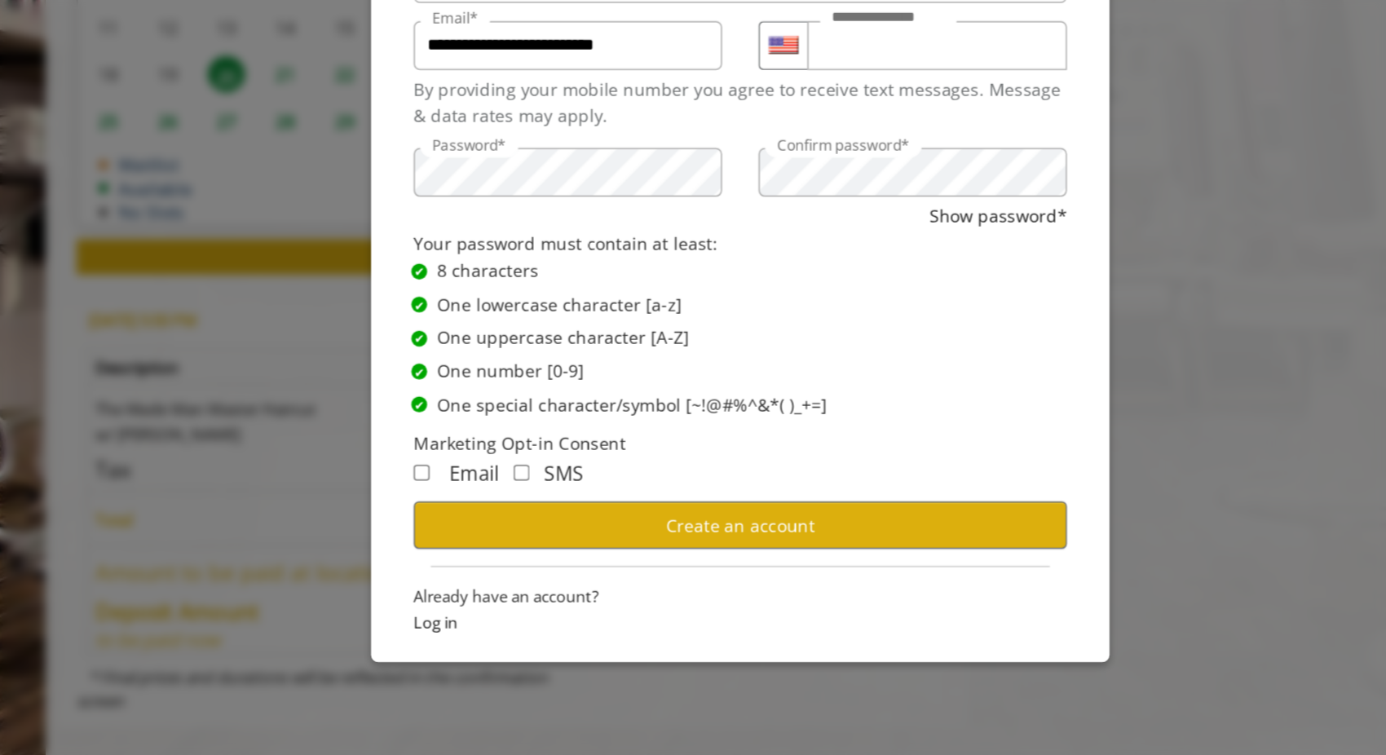
click at [517, 544] on span "Email" at bounding box center [514, 545] width 33 height 18
click at [554, 550] on div "SMS" at bounding box center [559, 545] width 56 height 21
click at [537, 582] on button "Create an account" at bounding box center [692, 580] width 437 height 32
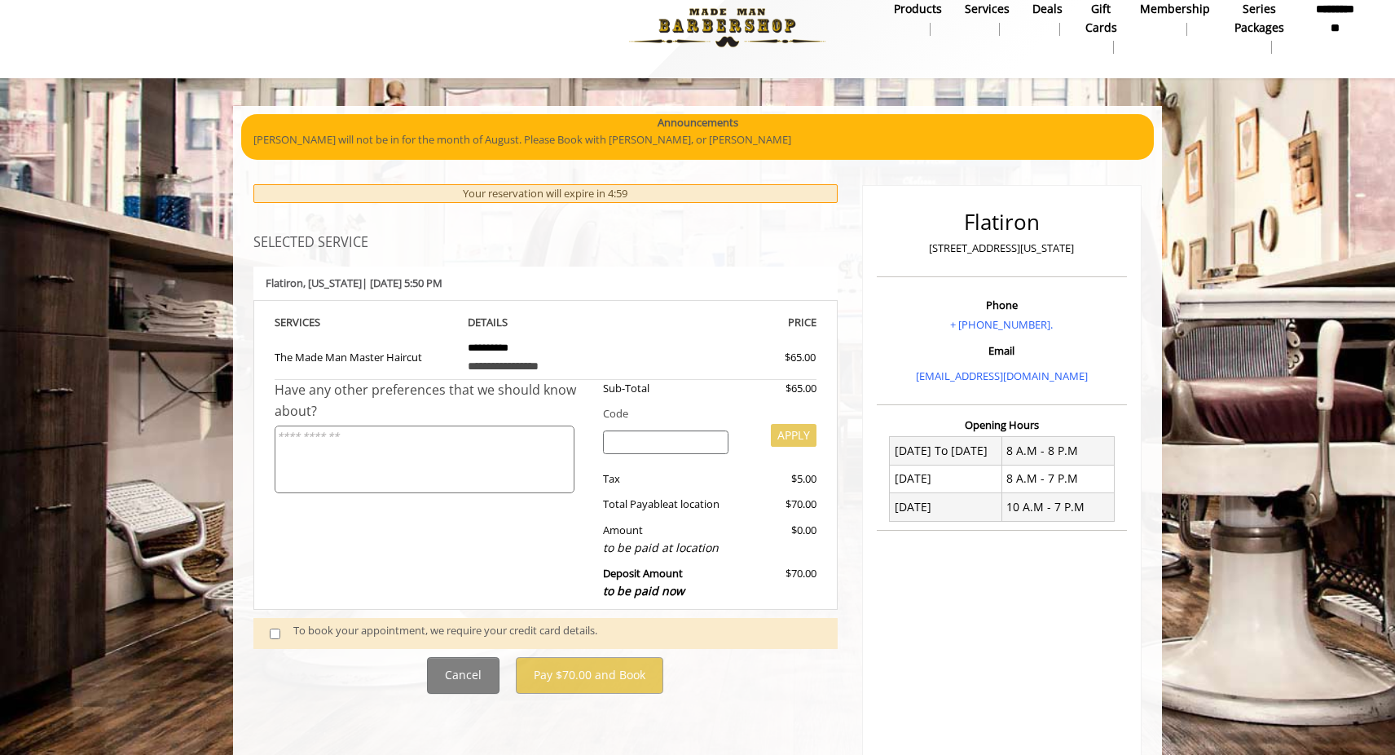
scroll to position [106, 0]
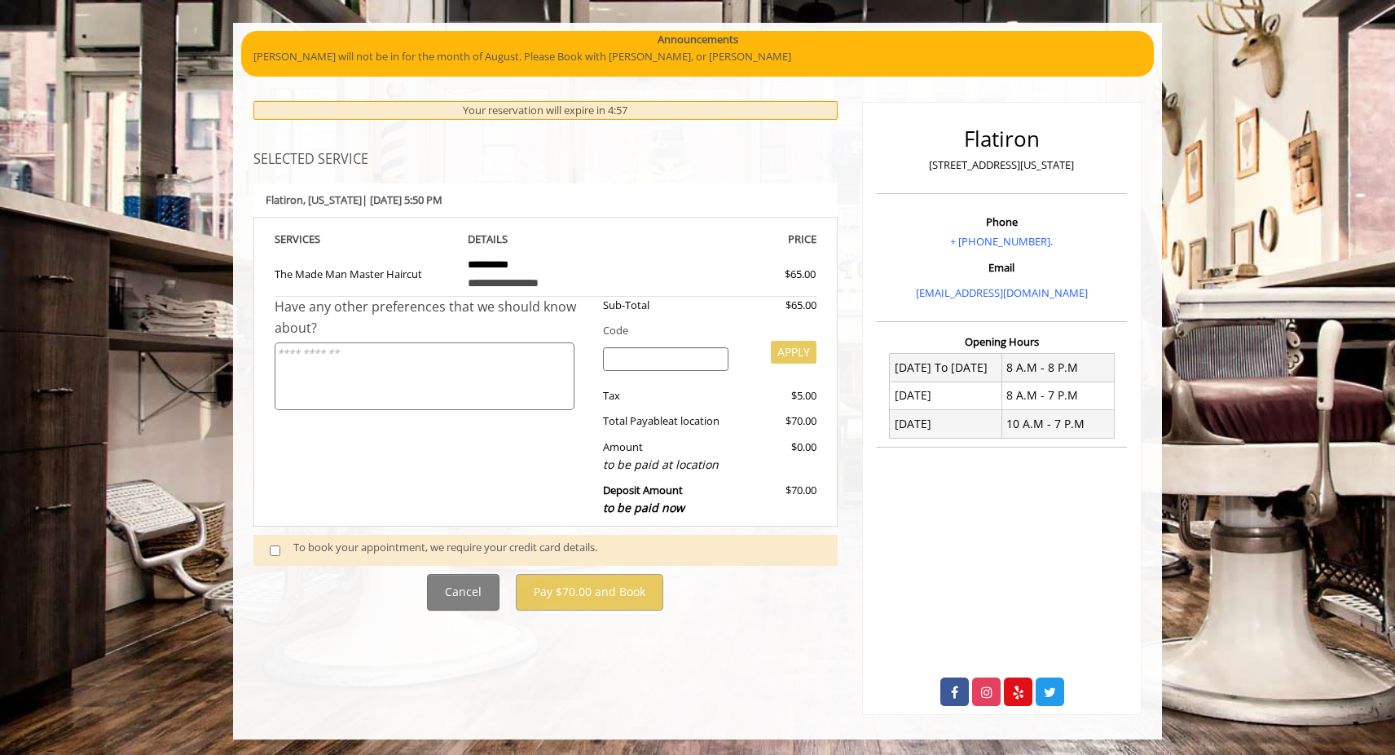
click at [284, 550] on span at bounding box center [282, 550] width 48 height 22
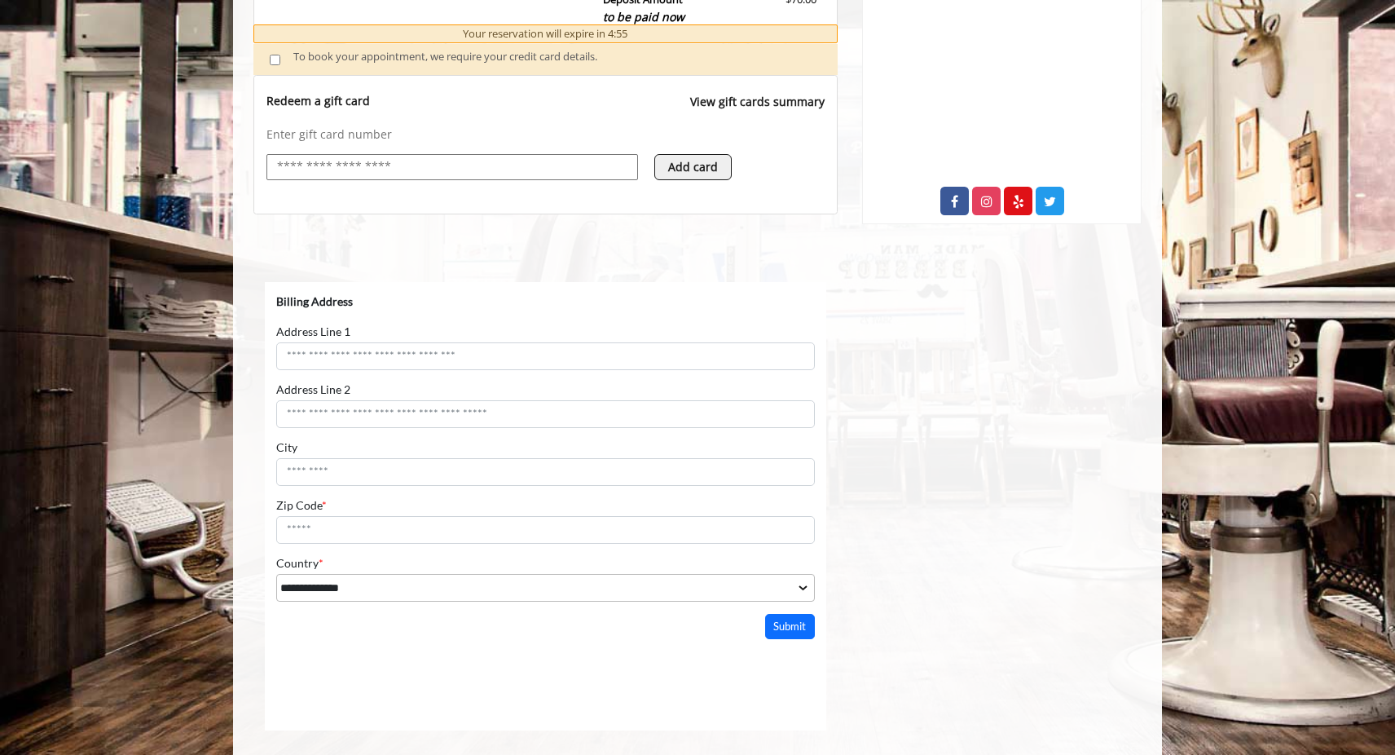
scroll to position [696, 0]
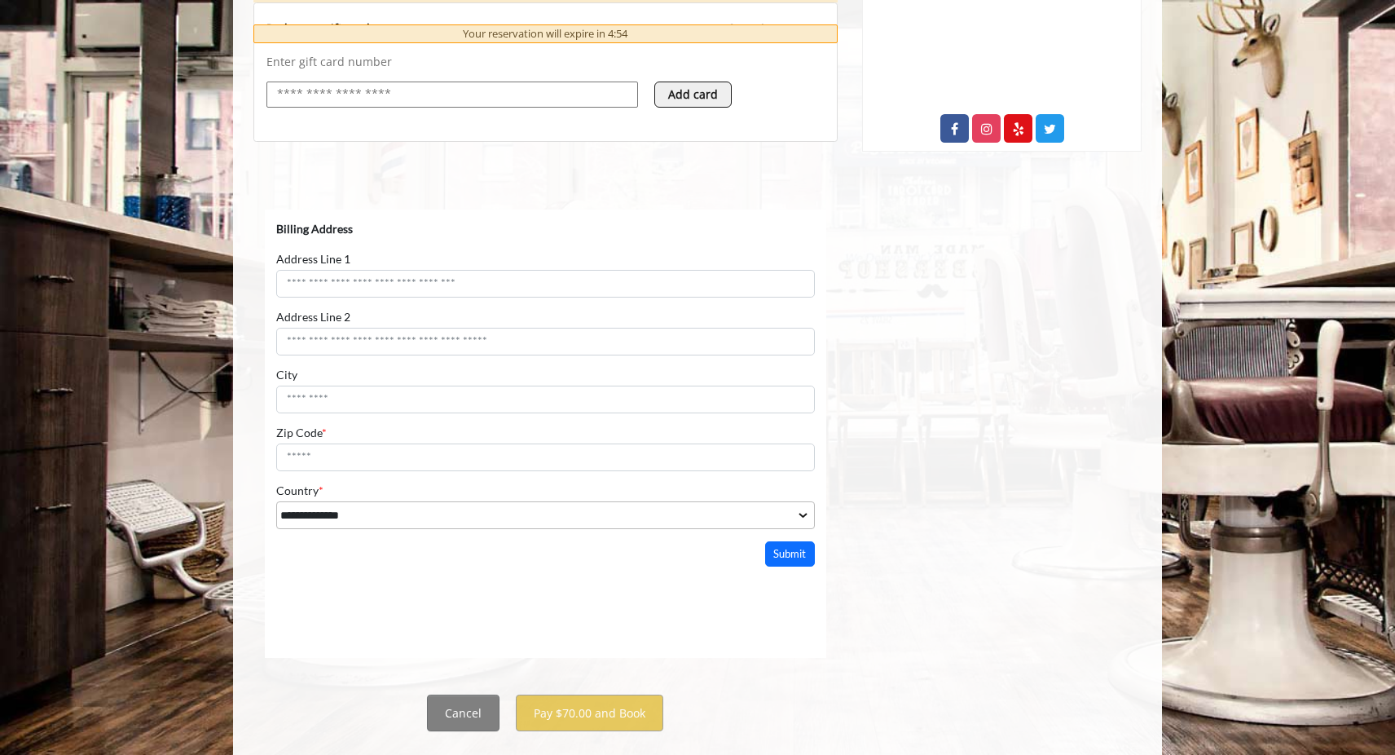
select select "***"
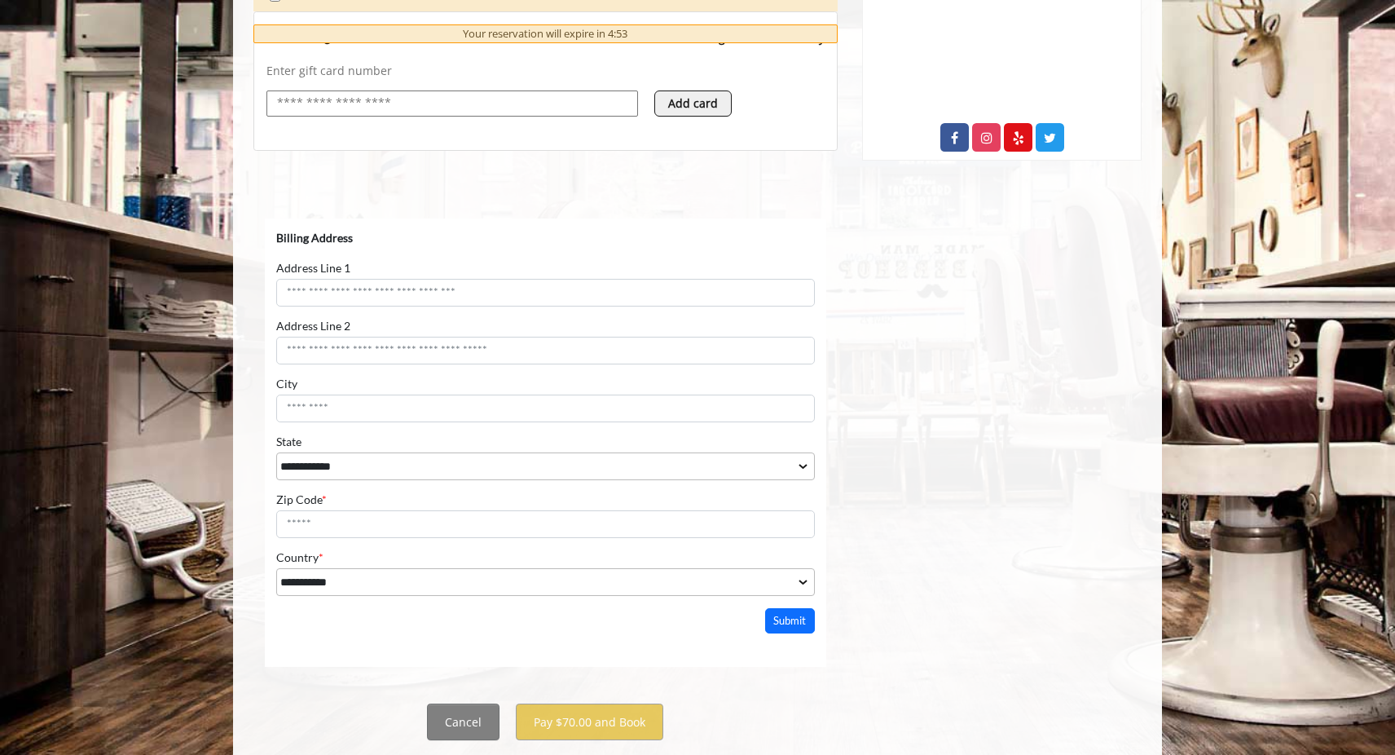
scroll to position [703, 0]
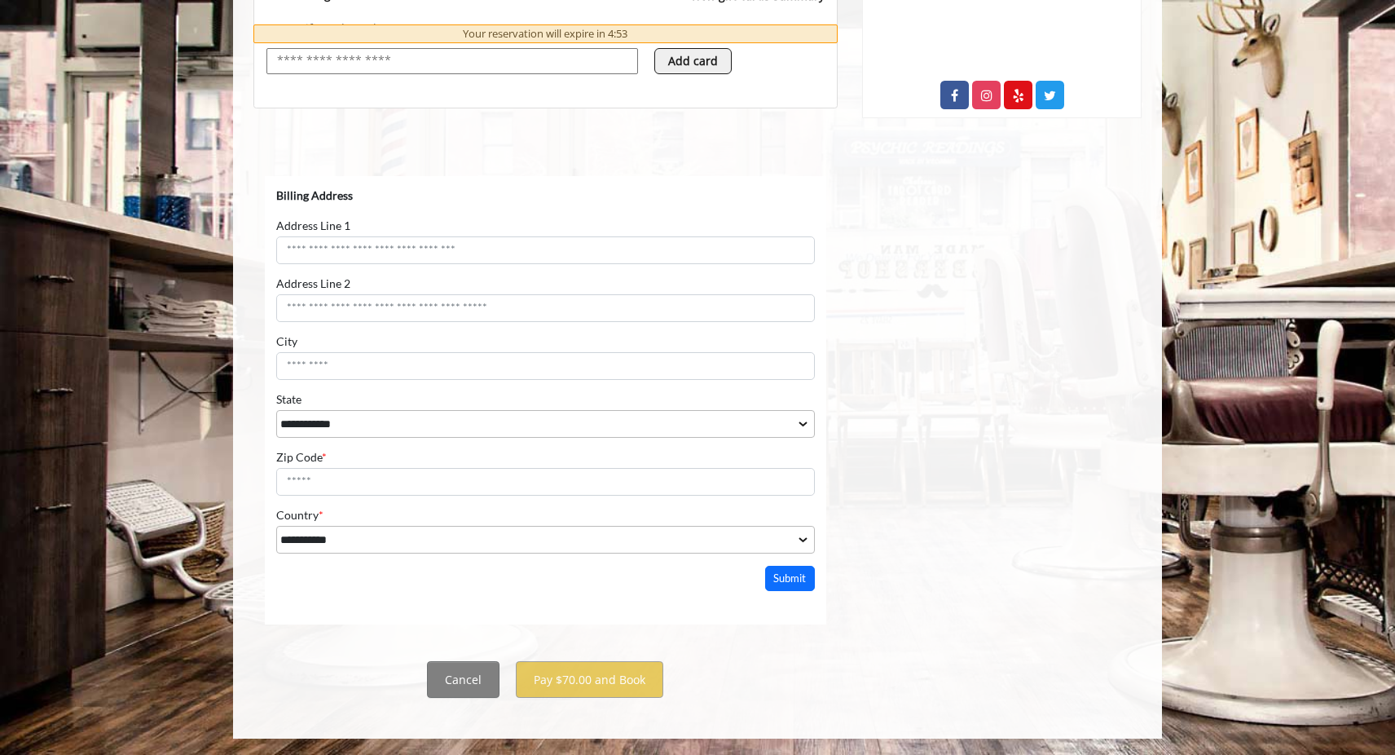
click at [385, 245] on input "Address Line 1" at bounding box center [545, 250] width 539 height 28
type input "*"
type input "**********"
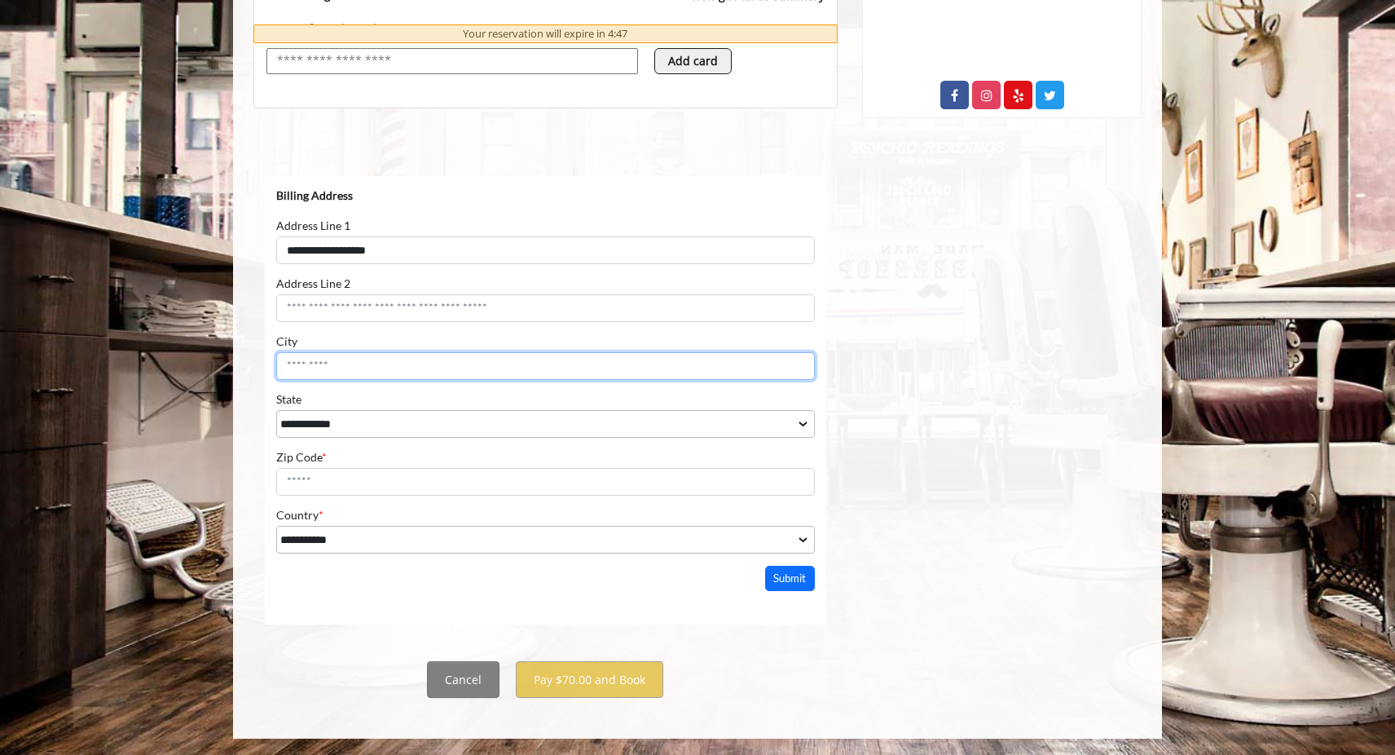
click at [346, 368] on input "City" at bounding box center [545, 366] width 539 height 28
type input "******"
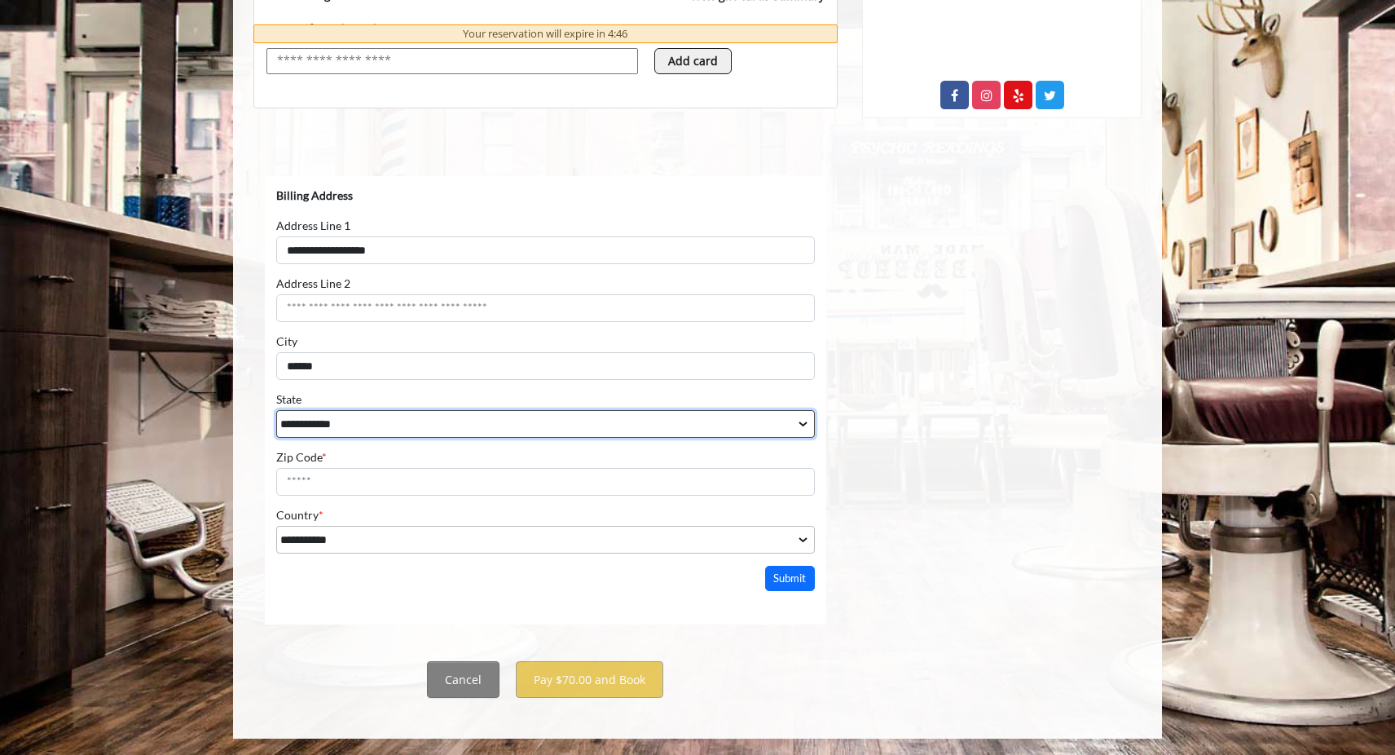
click at [350, 423] on select "**********" at bounding box center [545, 424] width 539 height 28
select select "**"
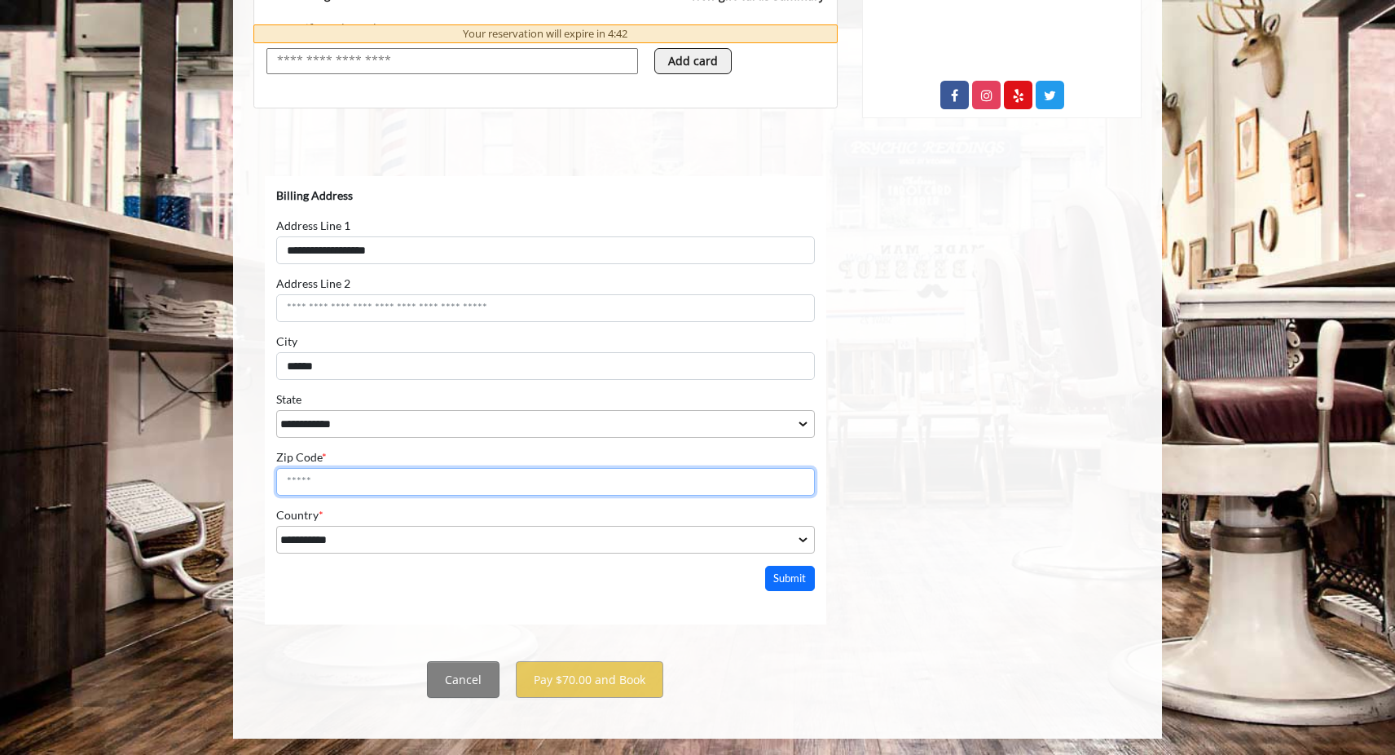
click at [360, 484] on input "Zip Code *" at bounding box center [545, 482] width 539 height 28
type input "*****"
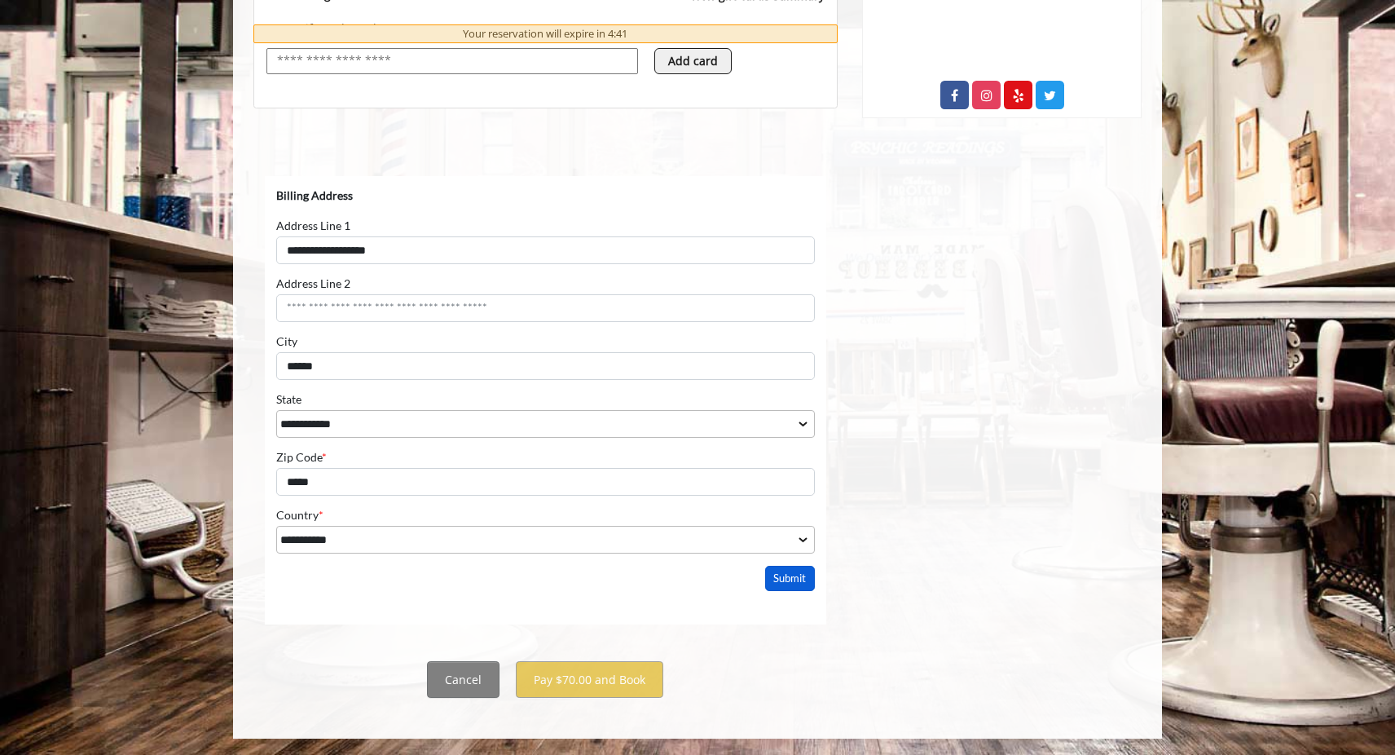
click at [793, 578] on button "Submit" at bounding box center [790, 578] width 51 height 25
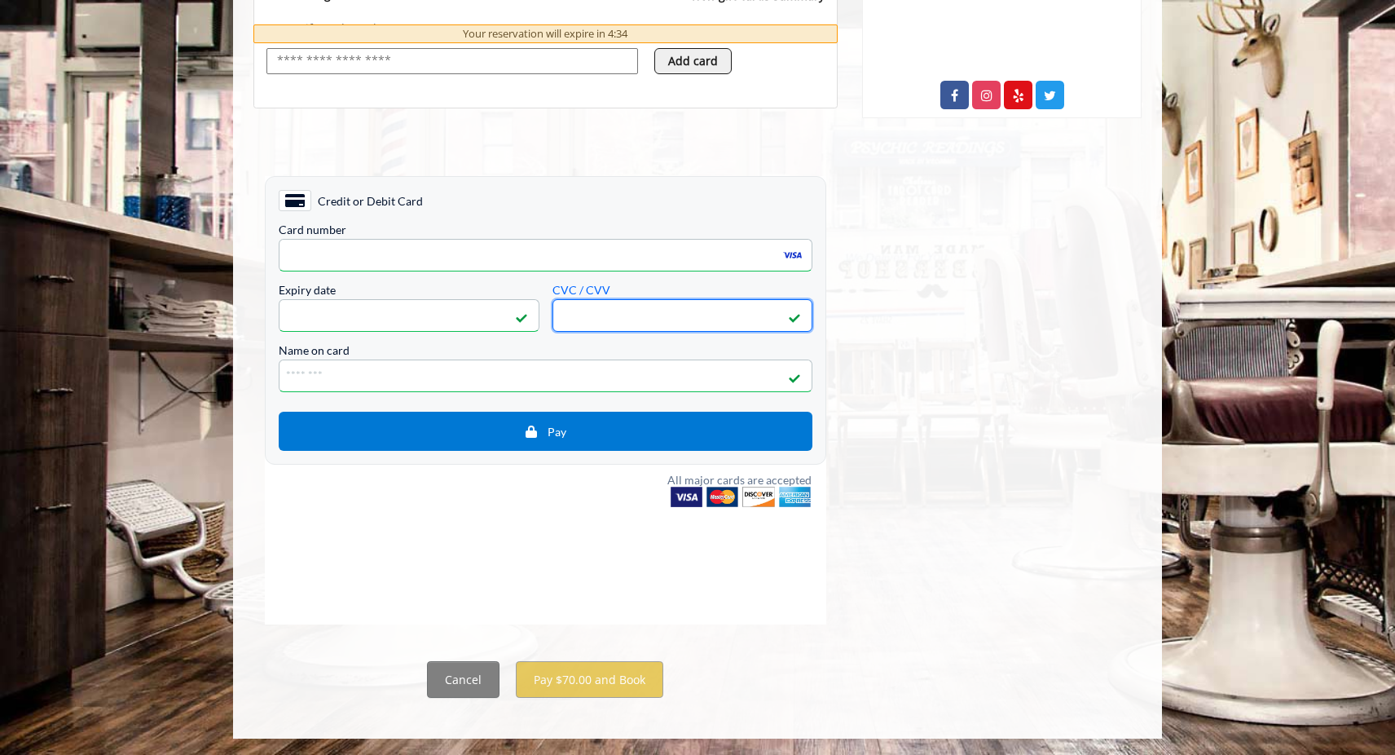
click at [602, 395] on div "Card number <p>Your browser does not support iframes.</p> Expiry date <p>Your b…" at bounding box center [546, 337] width 534 height 227
click at [580, 380] on input "Name on card" at bounding box center [546, 375] width 534 height 33
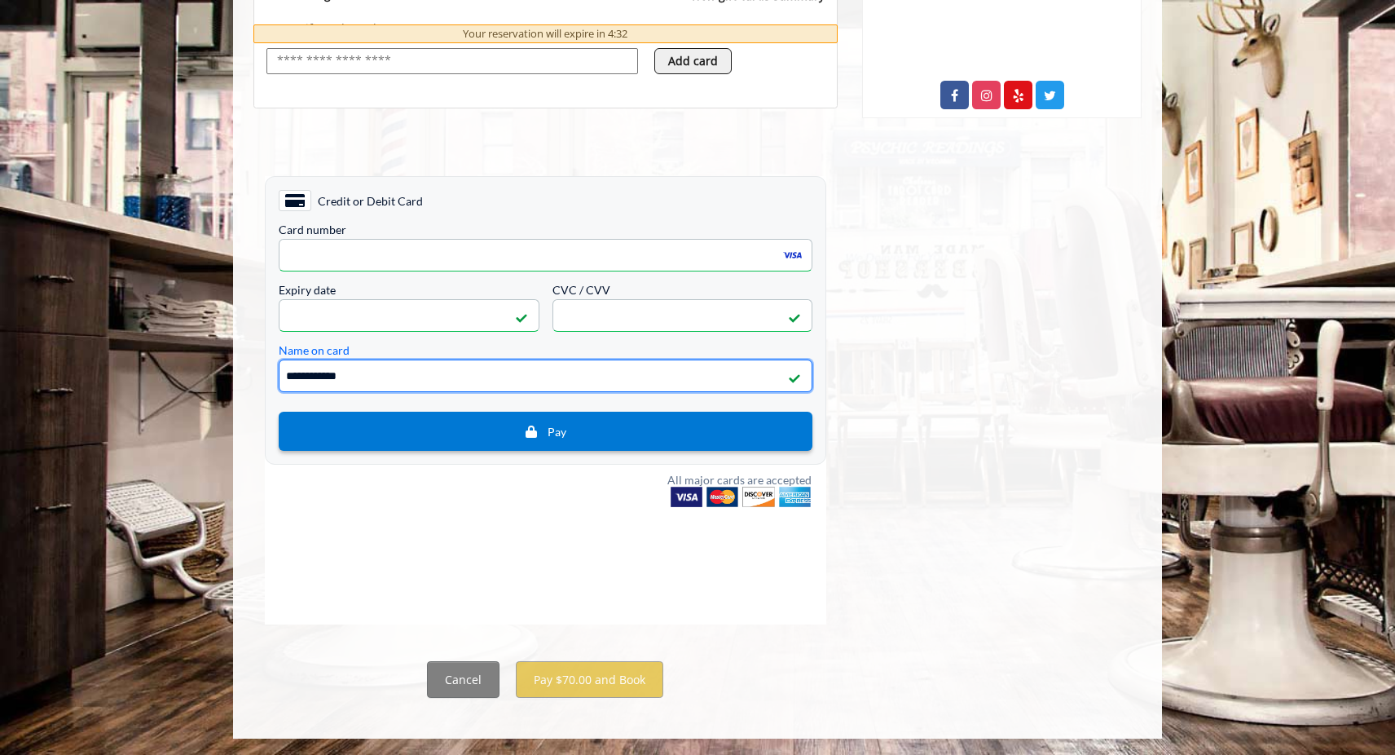
type input "**********"
click at [577, 421] on button "Pay" at bounding box center [546, 431] width 534 height 39
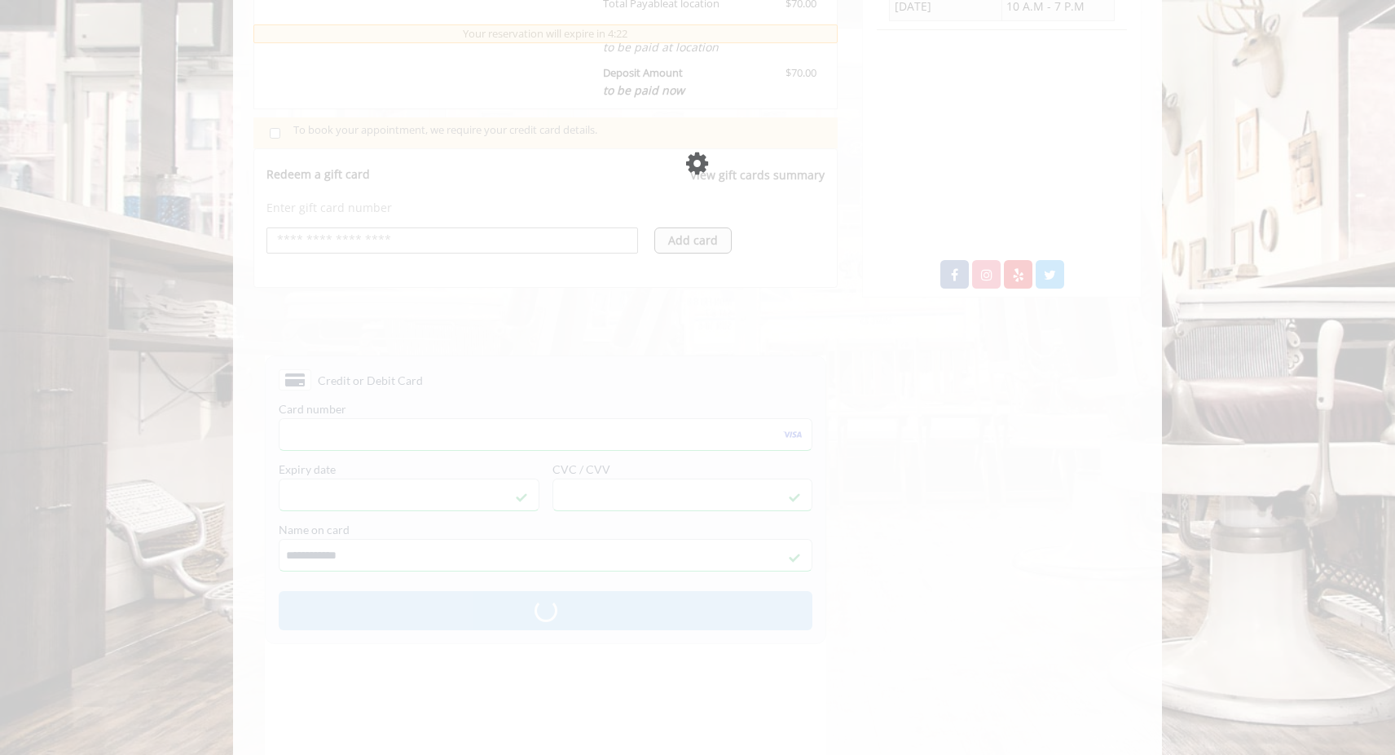
scroll to position [402, 0]
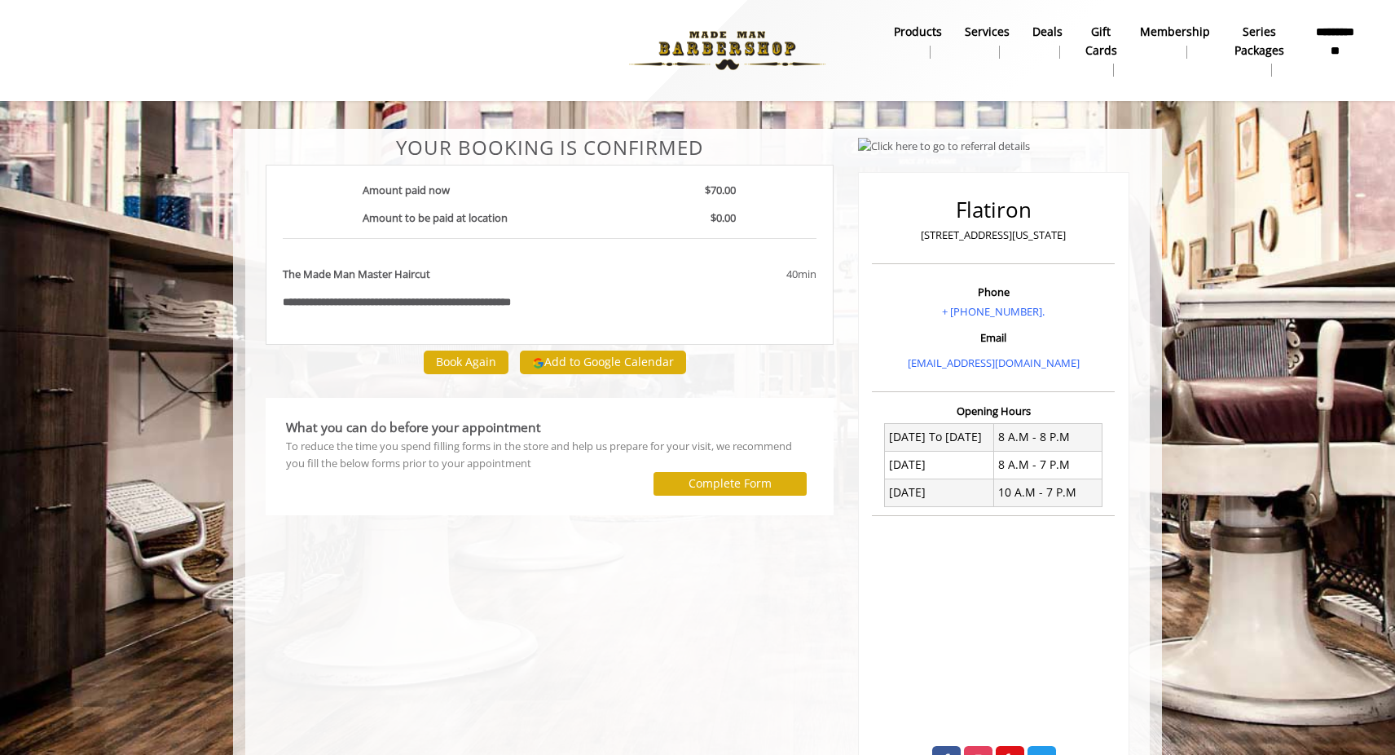
scroll to position [68, 0]
